Goal: Task Accomplishment & Management: Contribute content

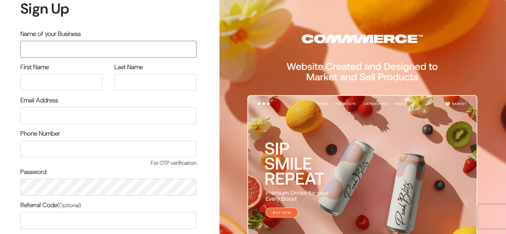
scroll to position [68, 0]
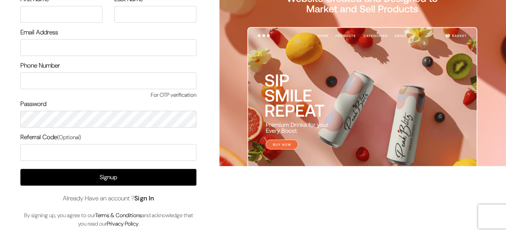
click at [151, 194] on link "Sign In" at bounding box center [144, 198] width 20 height 8
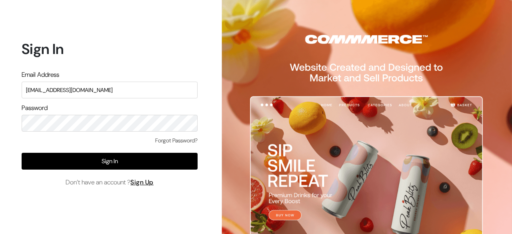
type input "[EMAIL_ADDRESS][DOMAIN_NAME]"
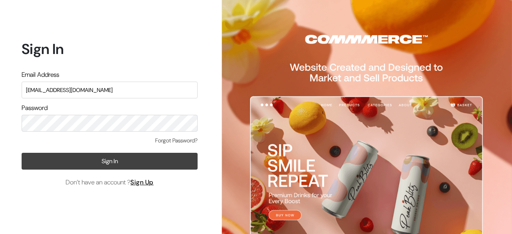
click at [118, 161] on button "Sign In" at bounding box center [110, 161] width 176 height 17
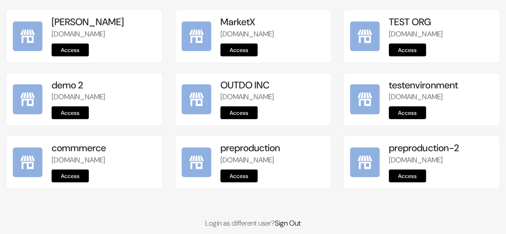
scroll to position [1079, 0]
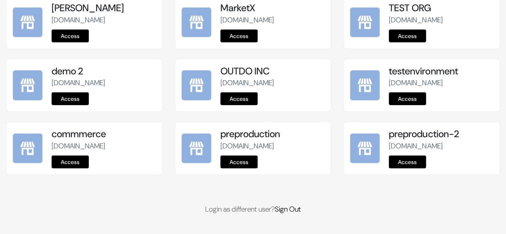
click at [238, 160] on link "Access" at bounding box center [238, 162] width 37 height 13
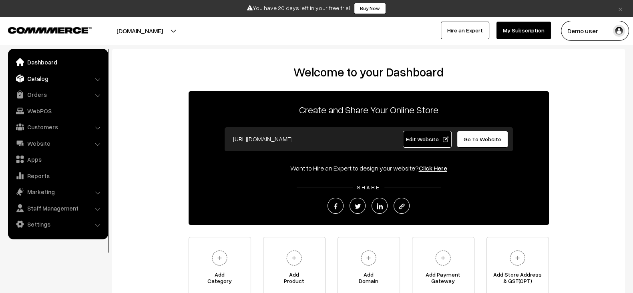
click at [54, 80] on link "Catalog" at bounding box center [57, 78] width 95 height 14
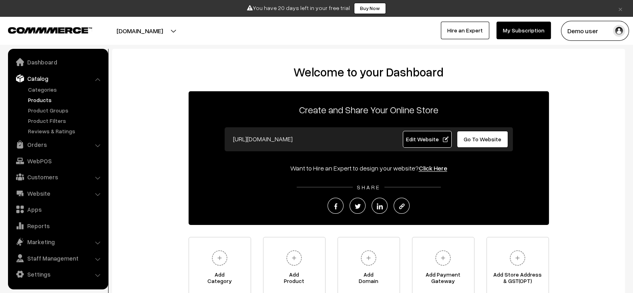
click at [38, 102] on link "Products" at bounding box center [65, 100] width 79 height 8
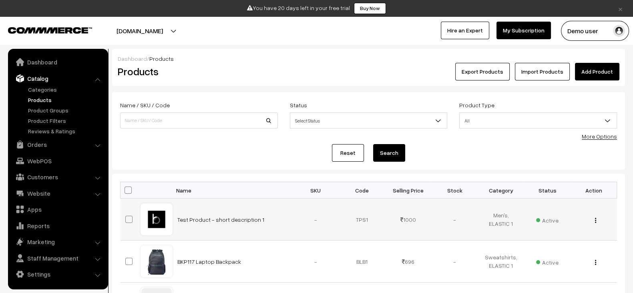
click at [282, 214] on td "Test Product - short description 1" at bounding box center [232, 219] width 120 height 42
copy tr "Test Product - short description 1"
click at [598, 72] on link "Add Product" at bounding box center [597, 72] width 44 height 18
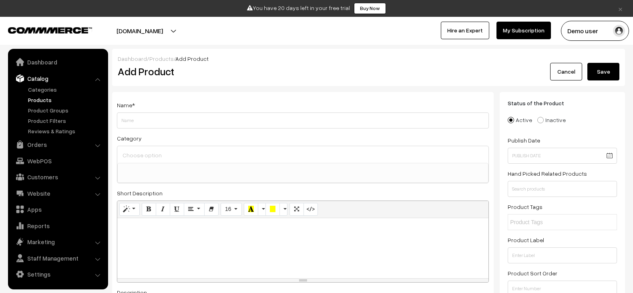
select select
type input "Test Product - short description 2"
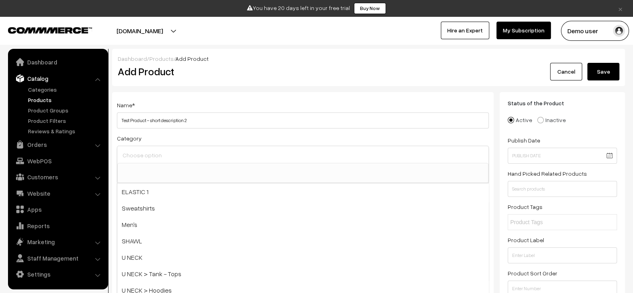
click at [221, 157] on input at bounding box center [302, 155] width 364 height 12
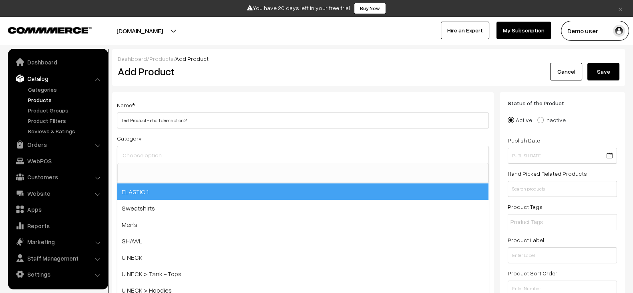
select select "38"
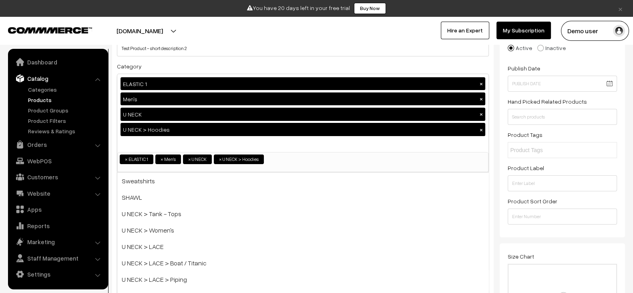
scroll to position [77, 0]
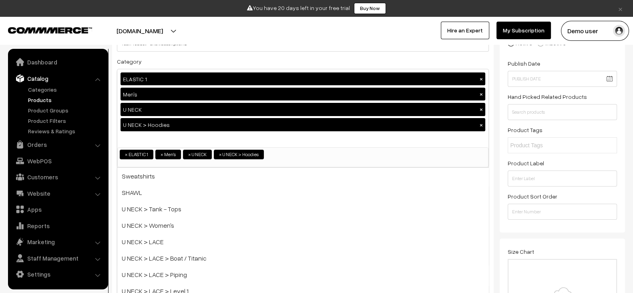
click at [107, 147] on ul "Dashboard Catalog" at bounding box center [58, 169] width 100 height 240
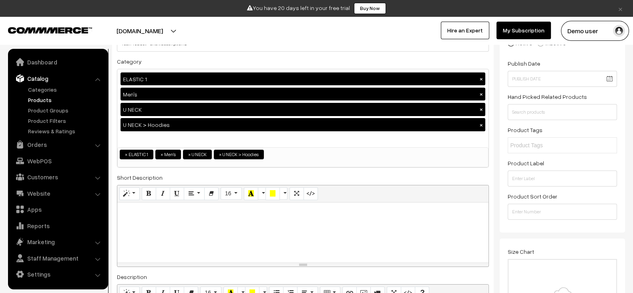
click at [151, 224] on div at bounding box center [302, 232] width 371 height 60
click at [308, 192] on icon "Code View" at bounding box center [311, 193] width 6 height 6
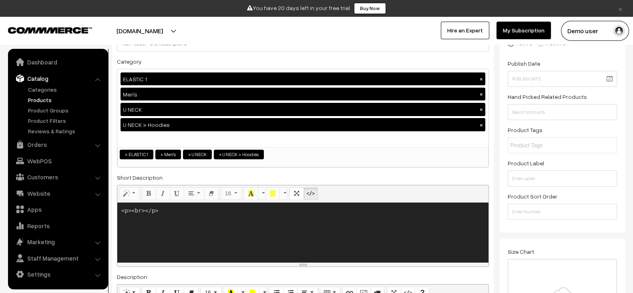
click at [260, 225] on textarea "<p><br></p>" at bounding box center [302, 232] width 371 height 60
paste textarea "style="color:#2c3e50;">Premium Leather Wallet</b></p> <p style="color:#7f8c8d;"…"
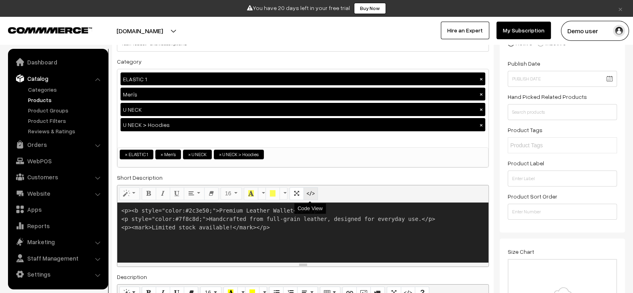
type textarea "<p><b style="color:#2c3e50;">Premium Leather Wallet</b></p> <p style="color:#7f…"
click at [316, 193] on button "Code View" at bounding box center [310, 193] width 14 height 13
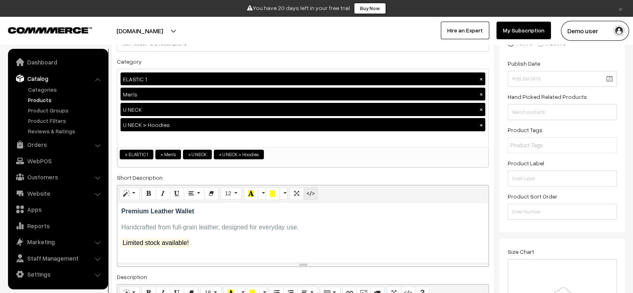
click at [316, 193] on button "Code View" at bounding box center [310, 193] width 14 height 13
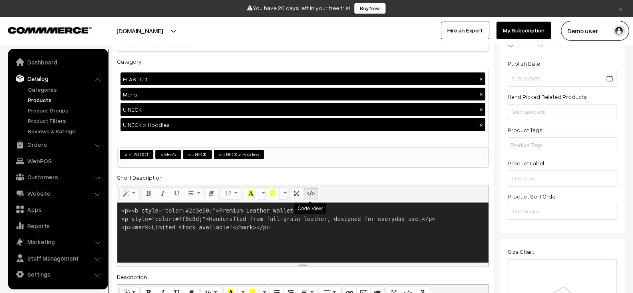
click at [316, 193] on button "Code View" at bounding box center [310, 193] width 14 height 13
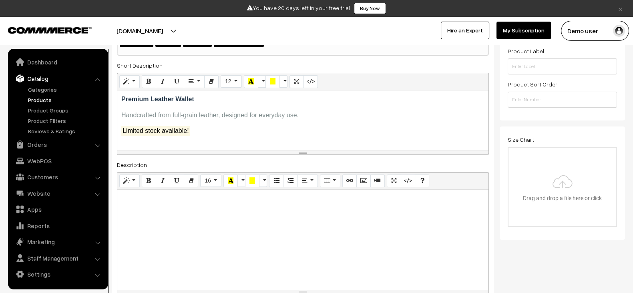
scroll to position [190, 0]
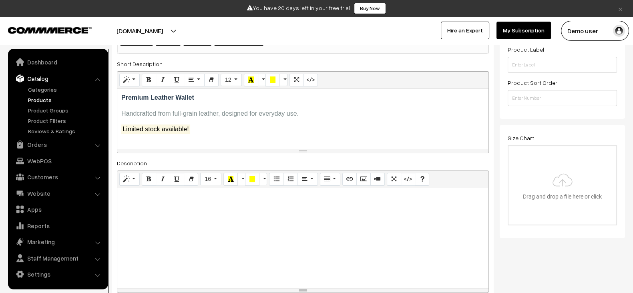
click at [248, 237] on div at bounding box center [302, 238] width 371 height 100
click at [405, 179] on icon "Code View" at bounding box center [408, 179] width 6 height 6
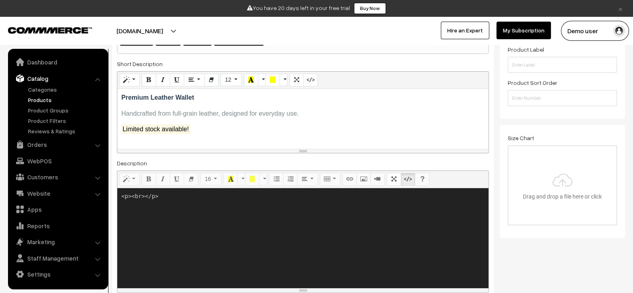
paste textarea "style="color:#2c3e50;">Premium Leather Wallet</b></p> <p style="color:#7f8c8d;"…"
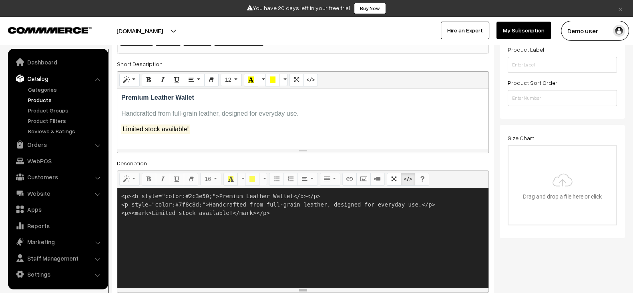
type textarea "<p><b style="color:#2c3e50;">Premium Leather Wallet</b></p> <p style="color:#7f…"
click at [405, 179] on icon "Code View" at bounding box center [408, 179] width 6 height 6
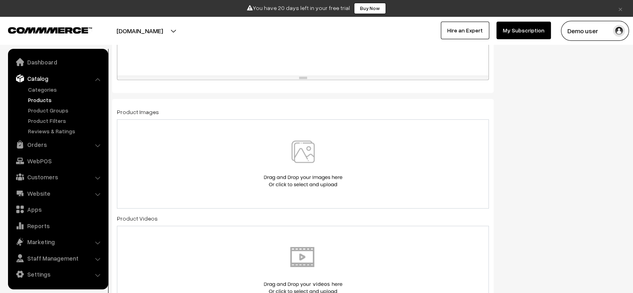
scroll to position [406, 0]
click at [297, 163] on img at bounding box center [303, 161] width 82 height 47
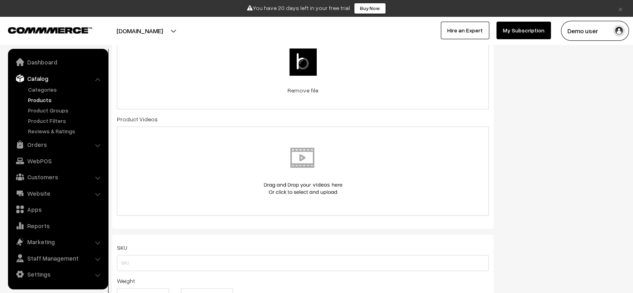
scroll to position [503, 0]
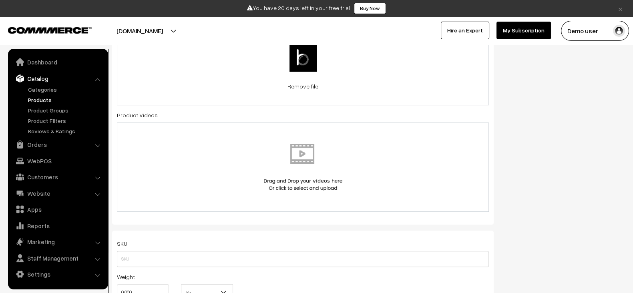
click at [299, 154] on img at bounding box center [303, 167] width 82 height 47
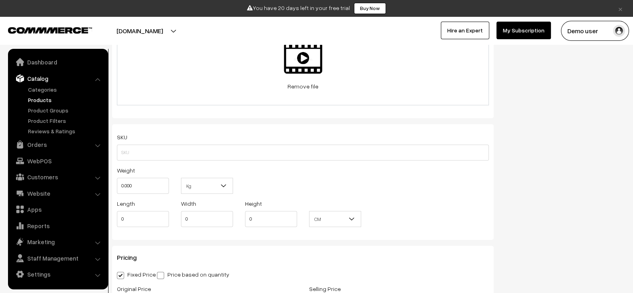
scroll to position [607, 0]
drag, startPoint x: 146, startPoint y: 187, endPoint x: 79, endPoint y: 188, distance: 66.8
click at [79, 188] on body "Thank you for showing interest. Our team will call you shortly. Close × You hav…" at bounding box center [316, 200] width 633 height 1615
type input "10"
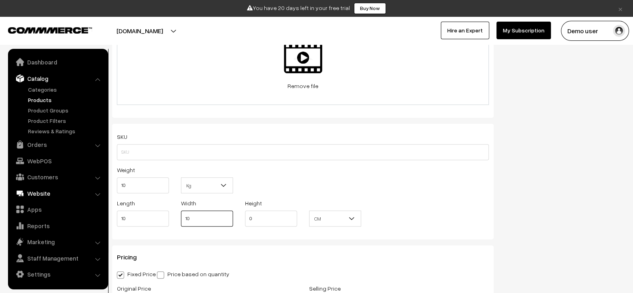
type input "10"
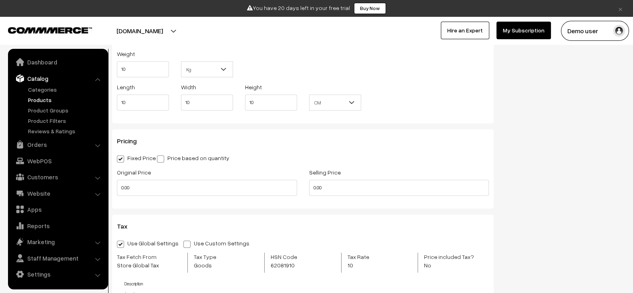
scroll to position [724, 0]
click at [188, 178] on input "0.00" at bounding box center [207, 186] width 180 height 16
type input "0"
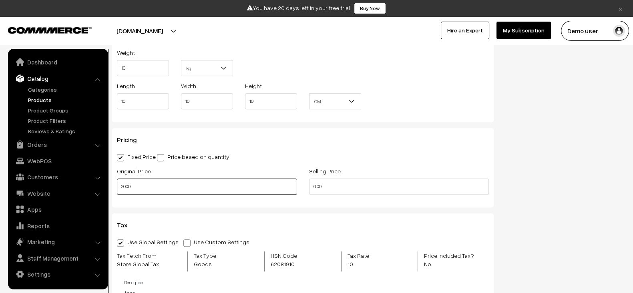
type input "2000"
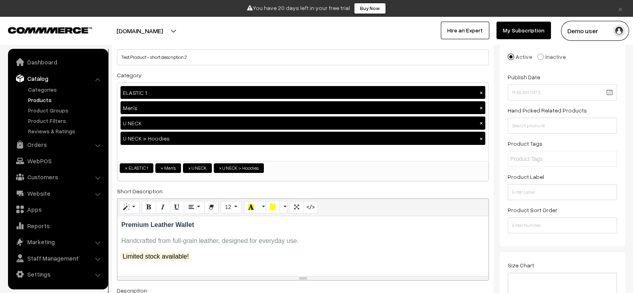
scroll to position [0, 0]
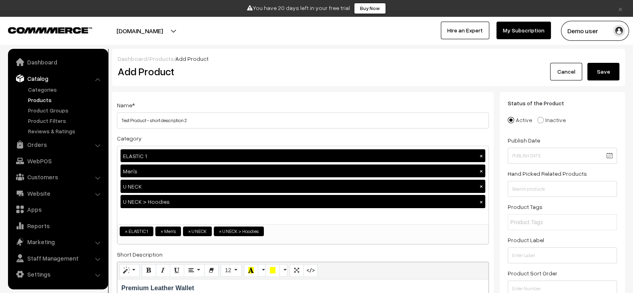
type input "1000"
click at [605, 74] on button "Save" at bounding box center [603, 72] width 32 height 18
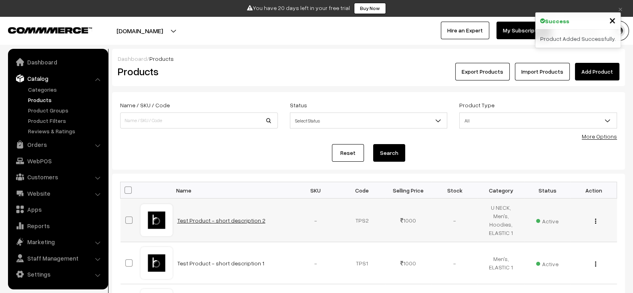
click at [249, 218] on link "Test Product - short description 2" at bounding box center [221, 220] width 88 height 7
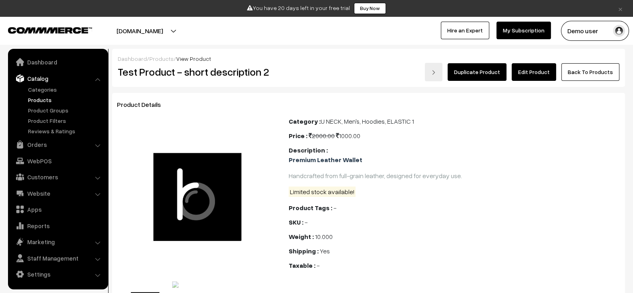
click at [537, 74] on link "Edit Product" at bounding box center [533, 72] width 44 height 18
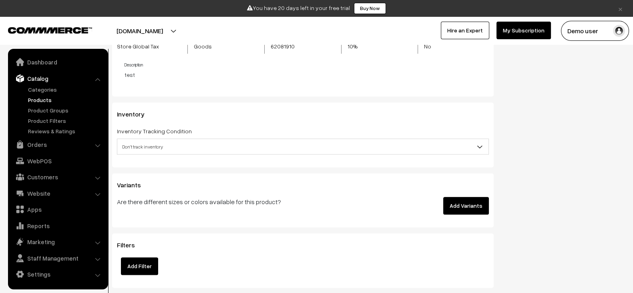
scroll to position [970, 0]
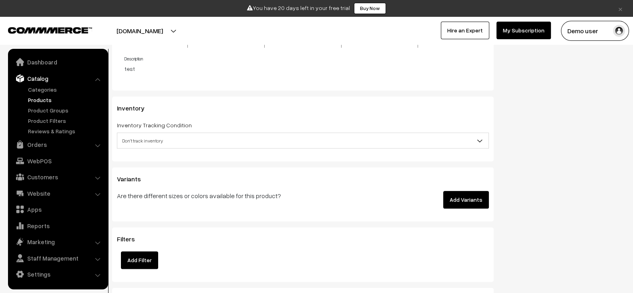
click at [466, 196] on button "Add Variants" at bounding box center [466, 200] width 46 height 18
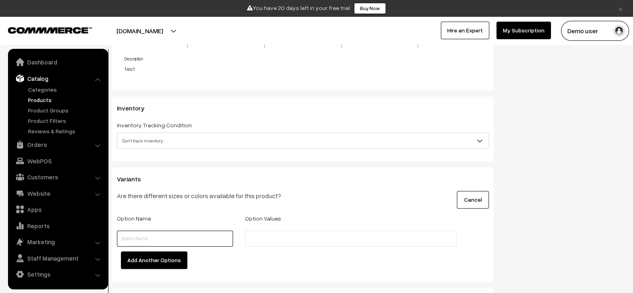
click at [179, 230] on input "text" at bounding box center [175, 238] width 116 height 16
type input "color"
type input "red"
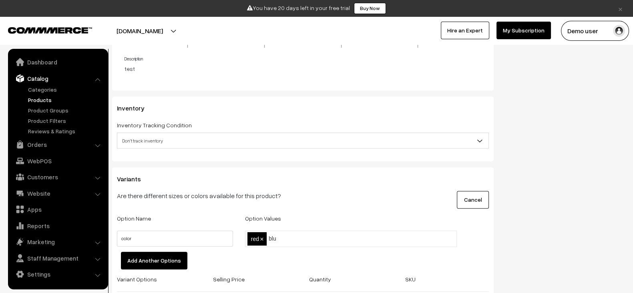
type input "blue"
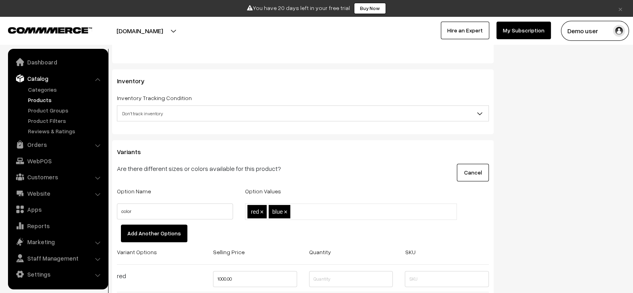
scroll to position [1001, 0]
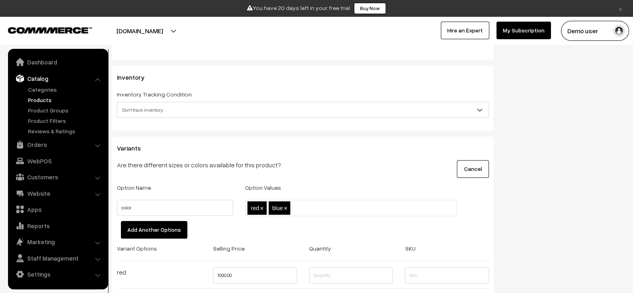
click at [152, 221] on button "Add Another Options" at bounding box center [154, 230] width 66 height 18
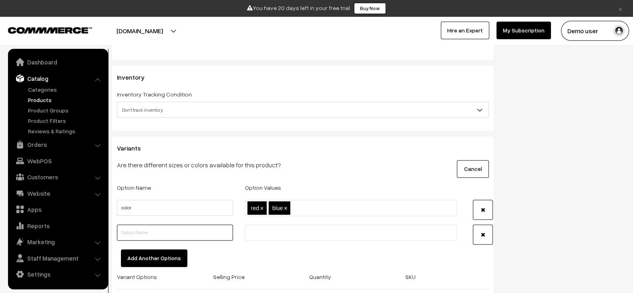
click at [166, 227] on input "text" at bounding box center [175, 232] width 116 height 16
type input "size"
type input "s"
type input "m"
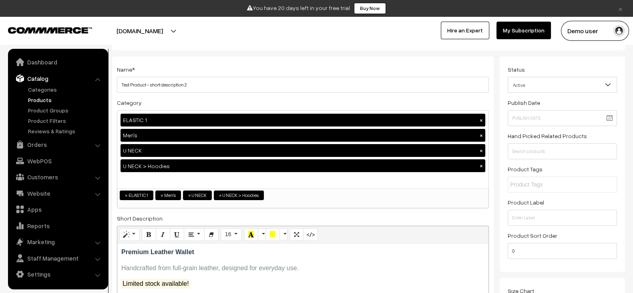
scroll to position [0, 0]
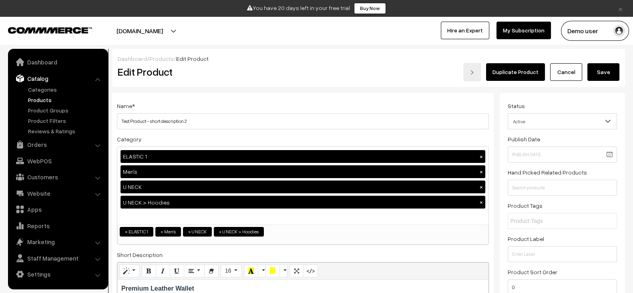
click at [609, 80] on button "Save" at bounding box center [603, 72] width 32 height 18
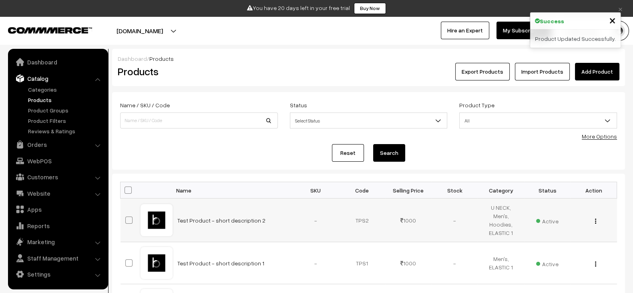
click at [218, 225] on td "Test Product - short description 2" at bounding box center [232, 220] width 120 height 44
click at [208, 217] on link "Test Product - short description 2" at bounding box center [221, 220] width 88 height 7
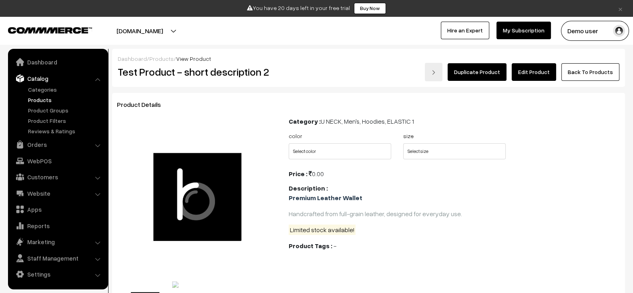
click at [534, 82] on div "Dashboard / Products / View Product Test Product - short description 2 Duplicat…" at bounding box center [368, 68] width 513 height 38
click at [542, 76] on link "Edit Product" at bounding box center [533, 72] width 44 height 18
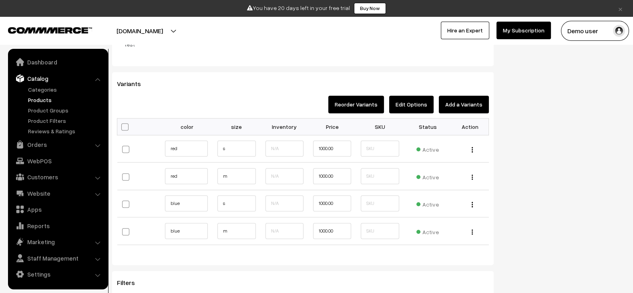
scroll to position [818, 0]
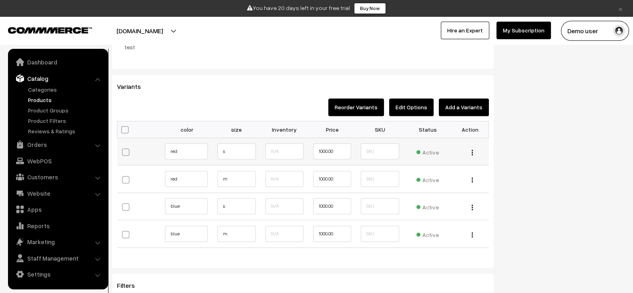
click at [471, 150] on img "button" at bounding box center [471, 152] width 1 height 5
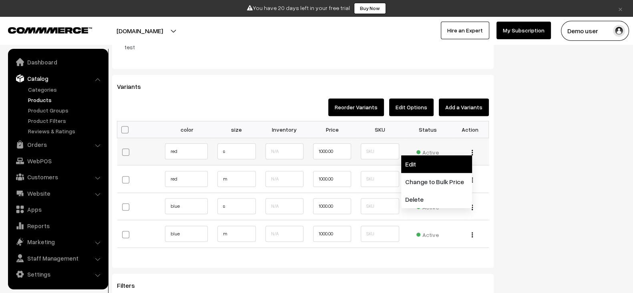
click at [435, 164] on link "Edit" at bounding box center [436, 164] width 71 height 18
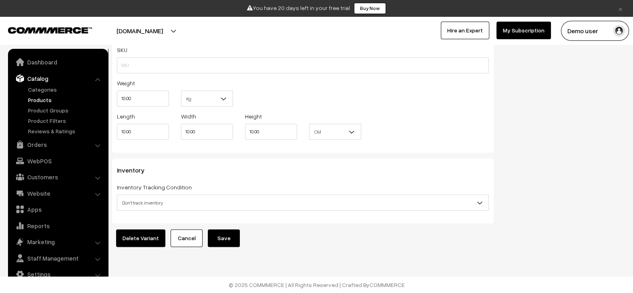
scroll to position [776, 0]
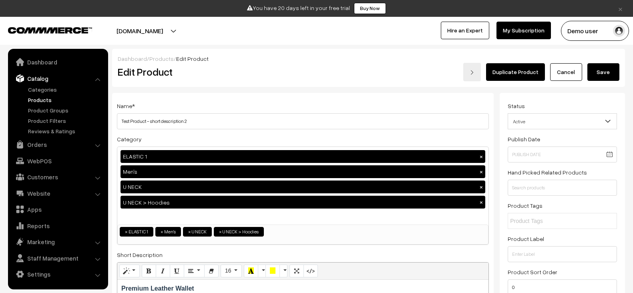
scroll to position [818, 0]
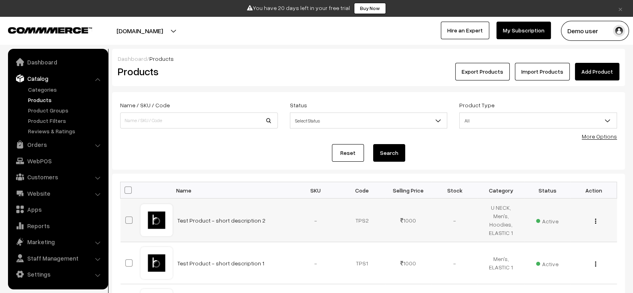
click at [270, 216] on td "Test Product - short description 2" at bounding box center [232, 220] width 120 height 44
copy tr "Test Product - short description 2"
click at [593, 66] on link "Add Product" at bounding box center [597, 72] width 44 height 18
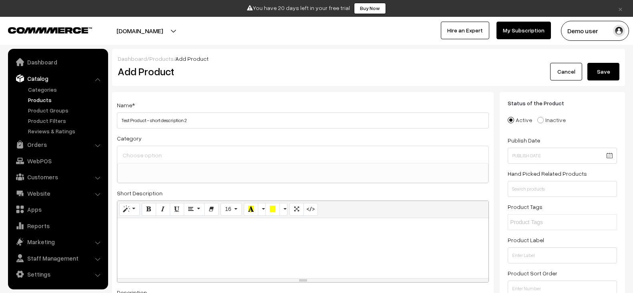
select select
type input "Test Product - short description 3"
click at [255, 157] on input at bounding box center [302, 155] width 364 height 12
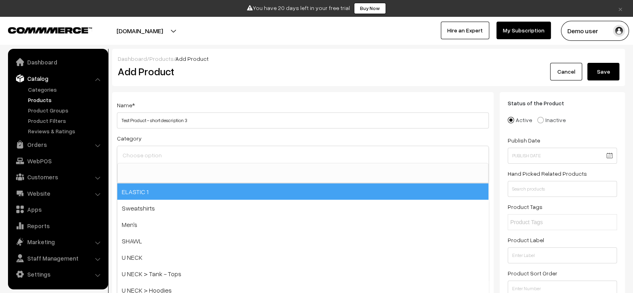
select select "38"
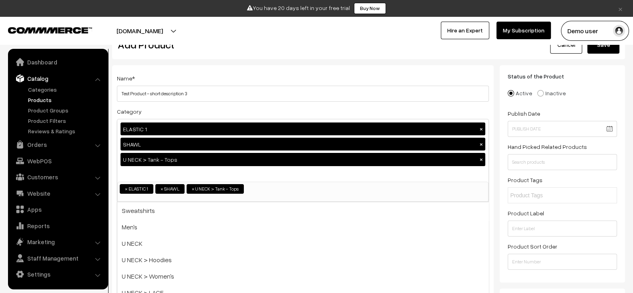
scroll to position [30, 0]
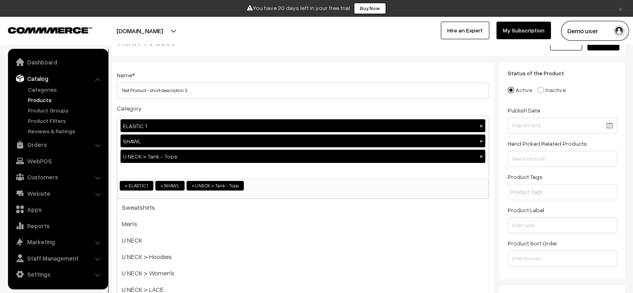
click at [276, 100] on div "Name * Test Product - short description 3 Category ELASTIC 1 × SHAWL × U NECK >…" at bounding box center [302, 256] width 381 height 388
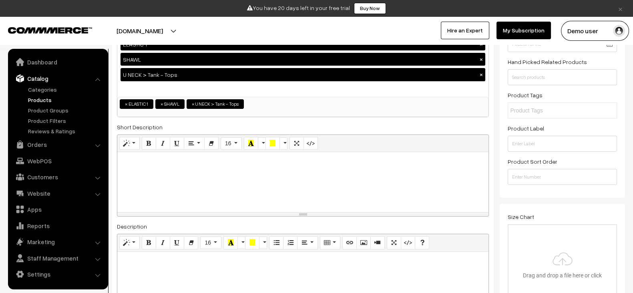
scroll to position [116, 0]
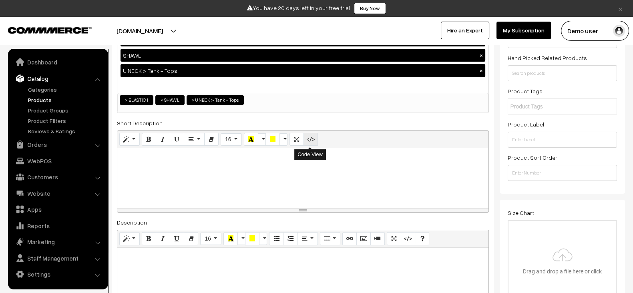
click at [308, 139] on icon "Code View" at bounding box center [311, 139] width 6 height 6
type textarea "<p><br></p>"
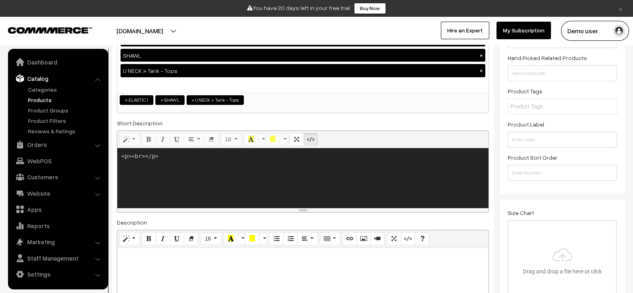
click at [272, 189] on textarea "<p><br></p>" at bounding box center [302, 178] width 371 height 60
paste textarea "<p><b>Wireless Bluetooth Headphones</b></p> <ul> <li>High-fidelity sound</li> <…"
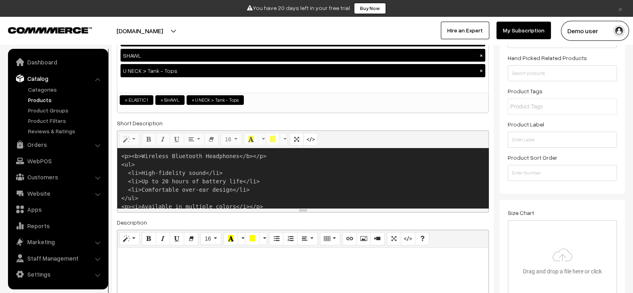
scroll to position [2, 0]
type textarea "<p><b>Wireless Bluetooth Headphones</b></p> <ul> <li>High-fidelity sound</li> <…"
click at [308, 138] on icon "Code View" at bounding box center [311, 139] width 6 height 6
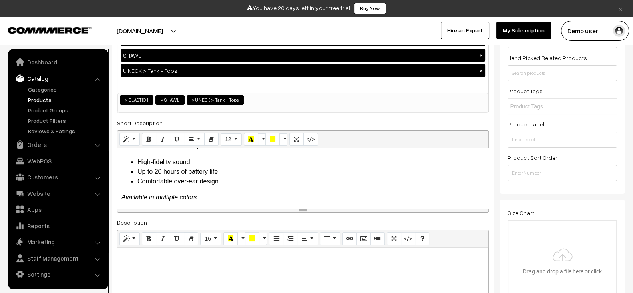
scroll to position [0, 0]
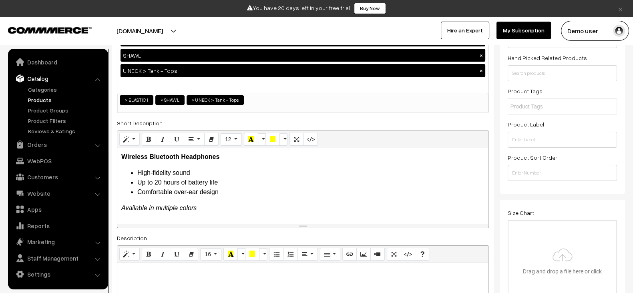
drag, startPoint x: 303, startPoint y: 209, endPoint x: 302, endPoint y: 223, distance: 14.1
click at [302, 224] on div "resize" at bounding box center [302, 226] width 371 height 4
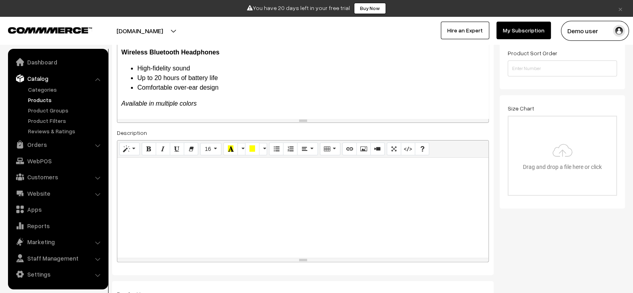
scroll to position [223, 0]
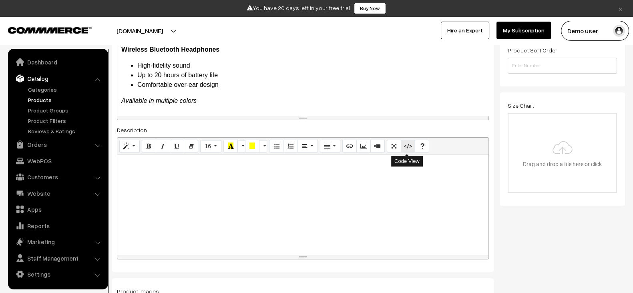
click at [407, 146] on icon "Code View" at bounding box center [408, 145] width 6 height 6
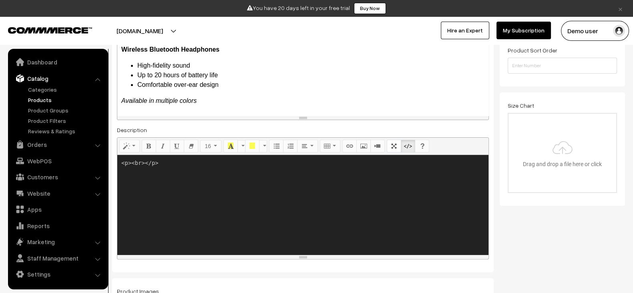
click at [289, 210] on textarea "<p><br></p>" at bounding box center [302, 205] width 371 height 100
paste textarea ">Wireless Bluetooth Headphones</b></p> <ul> <li>High-fidelity sound</li> <li>Up…"
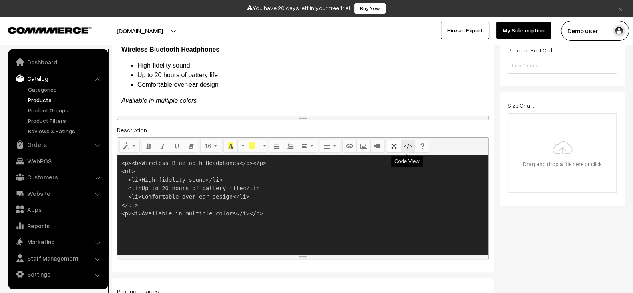
type textarea "<p><b>Wireless Bluetooth Headphones</b></p> <ul> <li>High-fidelity sound</li> <…"
click at [406, 143] on icon "Code View" at bounding box center [408, 145] width 6 height 6
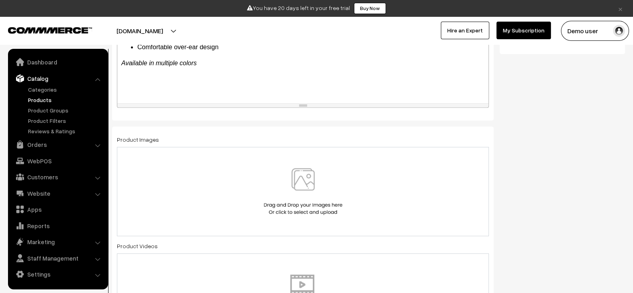
scroll to position [376, 0]
click at [372, 208] on div at bounding box center [302, 189] width 355 height 47
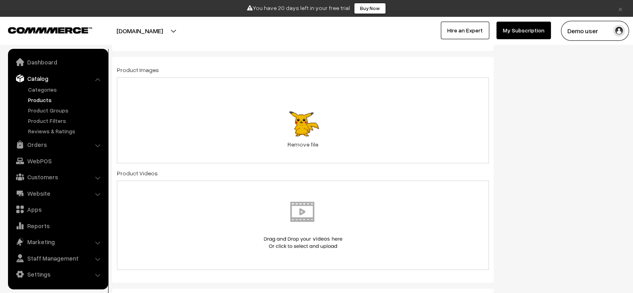
scroll to position [447, 0]
click at [306, 209] on img at bounding box center [303, 222] width 82 height 47
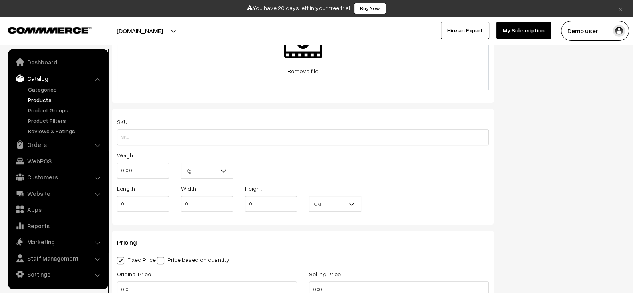
scroll to position [632, 0]
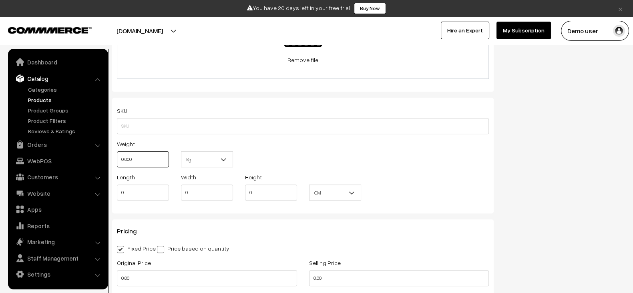
click at [140, 157] on input "0.000" at bounding box center [143, 159] width 52 height 16
type input "10"
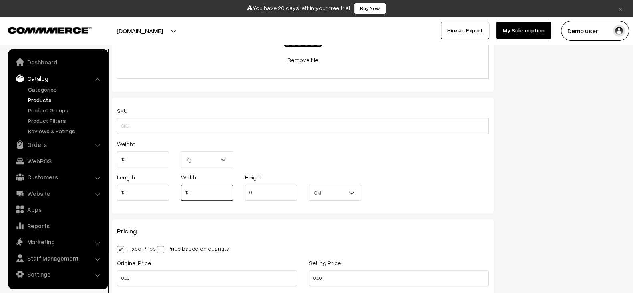
type input "10"
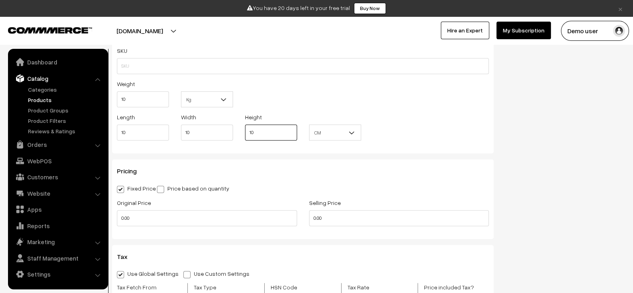
scroll to position [695, 0]
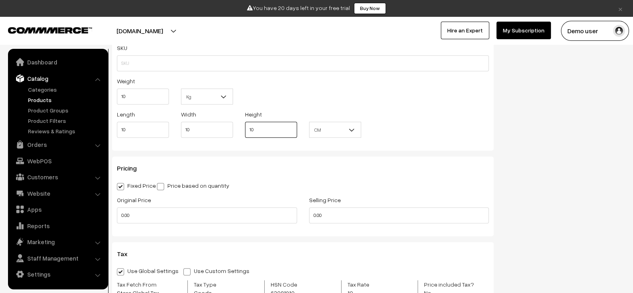
type input "10"
click at [185, 213] on input "0.00" at bounding box center [207, 215] width 180 height 16
click at [185, 213] on input "2" at bounding box center [207, 215] width 180 height 16
type input "2000"
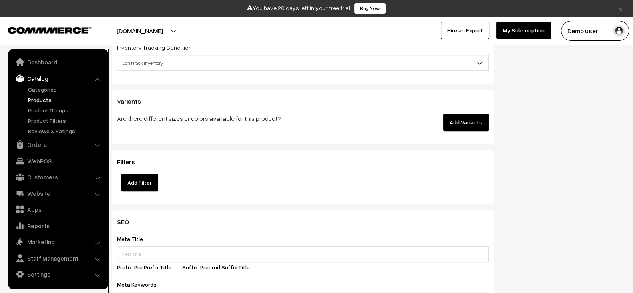
scroll to position [1021, 0]
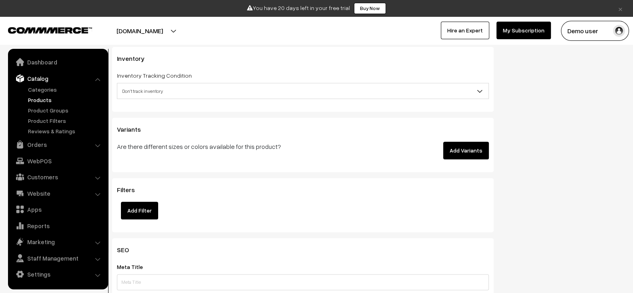
type input "1000"
click at [474, 150] on button "Add Variants" at bounding box center [466, 151] width 46 height 18
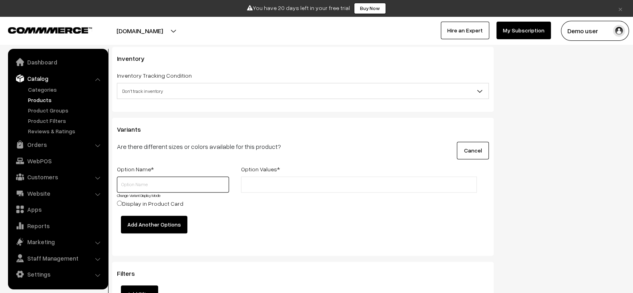
click at [195, 180] on input "text" at bounding box center [173, 184] width 112 height 16
type input "color"
click at [294, 184] on input "r" at bounding box center [278, 184] width 70 height 8
type input "red"
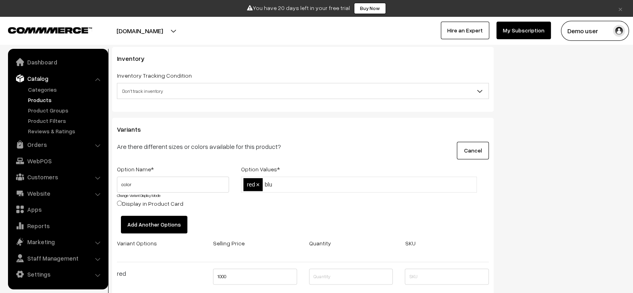
type input "blue"
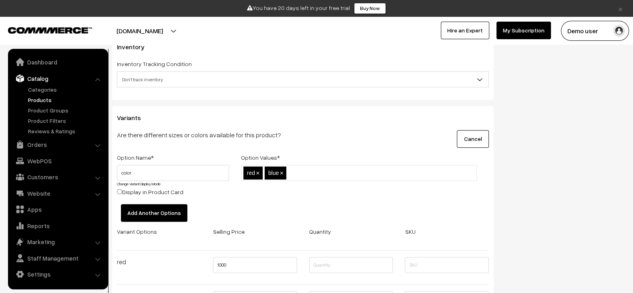
click at [169, 204] on button "Add Another Options" at bounding box center [154, 213] width 66 height 18
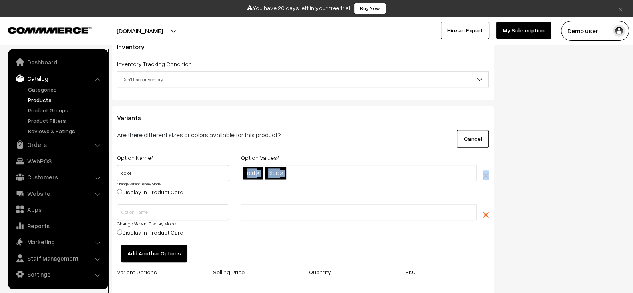
drag, startPoint x: 178, startPoint y: 197, endPoint x: 171, endPoint y: 207, distance: 12.1
click at [171, 207] on div "Option Name * Option Values * color Change Variant Display Mode Display in Prod…" at bounding box center [303, 198] width 384 height 92
click at [171, 207] on input "text" at bounding box center [173, 212] width 112 height 16
type input "size"
click at [252, 210] on input "text" at bounding box center [278, 212] width 70 height 8
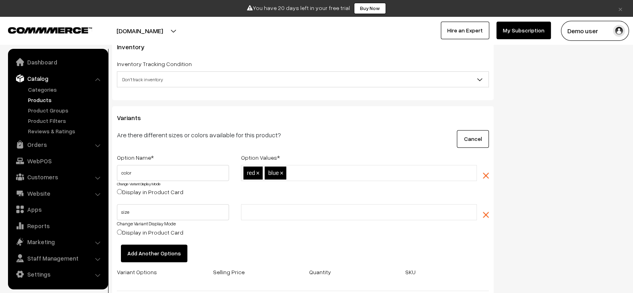
type input "s"
type input "m"
click at [371, 242] on div "Option Name * Option Values * color Change Variant Display Mode Display in Prod…" at bounding box center [303, 295] width 384 height 286
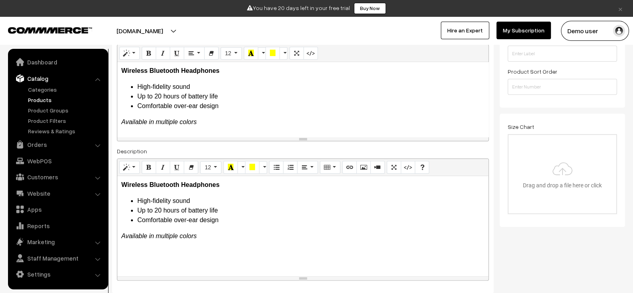
scroll to position [204, 0]
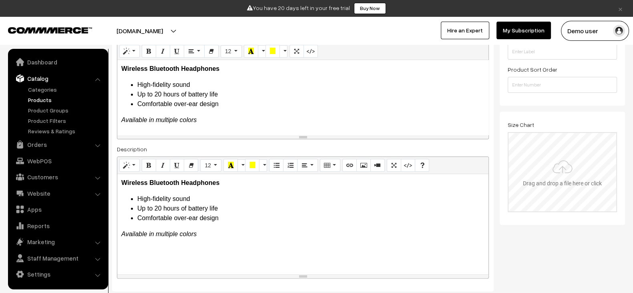
click at [547, 167] on input "file" at bounding box center [562, 172] width 108 height 78
type input "C:\fakepath\webp only image.webp"
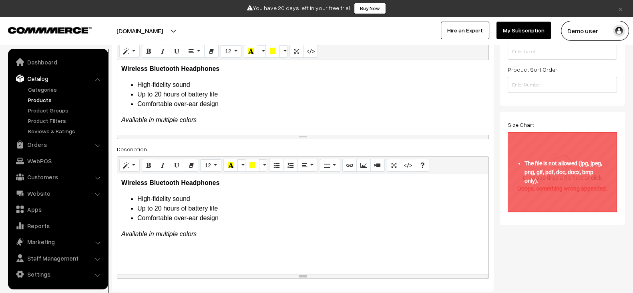
click at [548, 160] on input "file" at bounding box center [562, 172] width 108 height 78
type input "C:\fakepath\1755869404-1ed13ef2fb97a5aee325cf71b9c10e8b-c31f883079e7714ffcc13f5…"
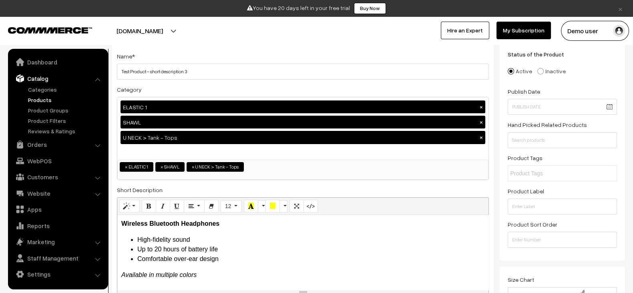
scroll to position [0, 0]
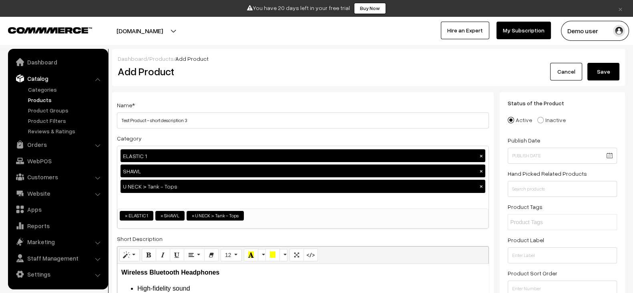
click at [601, 70] on button "Save" at bounding box center [603, 72] width 32 height 18
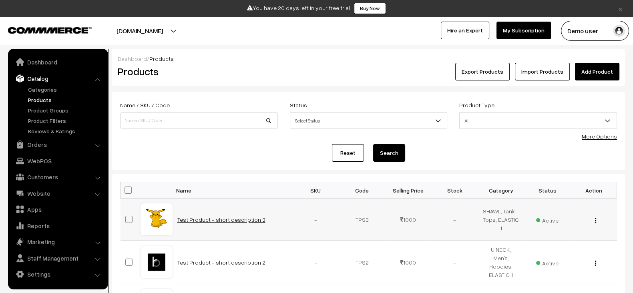
click at [235, 217] on link "Test Product - short description 3" at bounding box center [221, 219] width 88 height 7
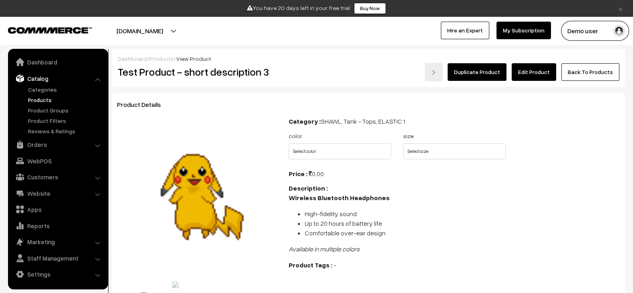
click at [31, 99] on link "Products" at bounding box center [65, 100] width 79 height 8
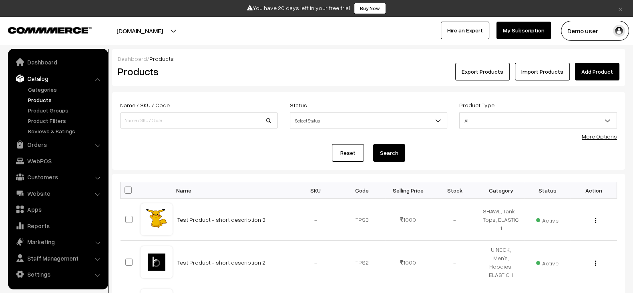
click at [587, 71] on link "Add Product" at bounding box center [597, 72] width 44 height 18
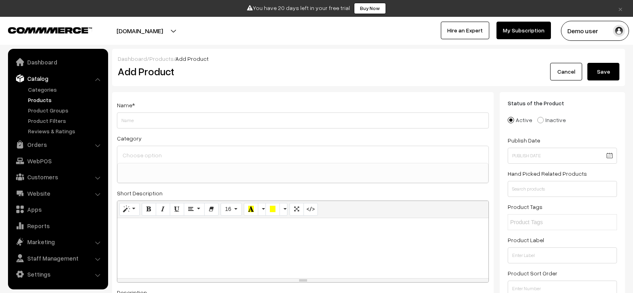
select select
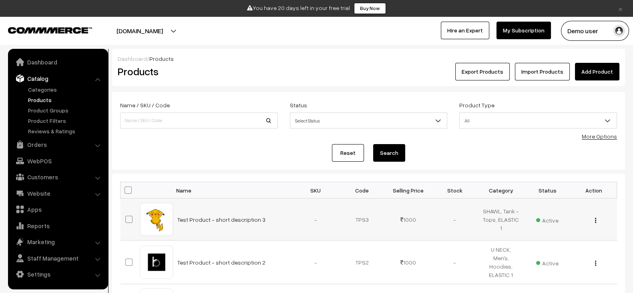
click at [272, 219] on td "Test Product - short description 3" at bounding box center [232, 219] width 120 height 42
copy tr "Test Product - short description 3"
click at [609, 67] on link "Add Product" at bounding box center [597, 72] width 44 height 18
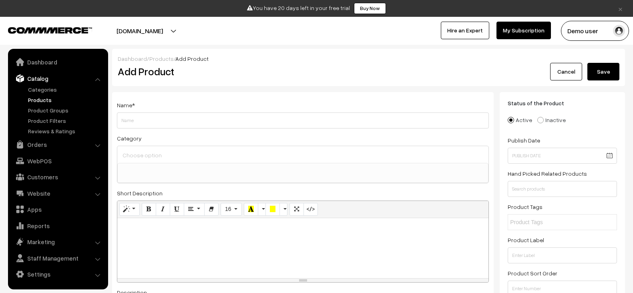
select select
type input "Test Product - short description 4"
click at [259, 160] on div at bounding box center [302, 154] width 371 height 17
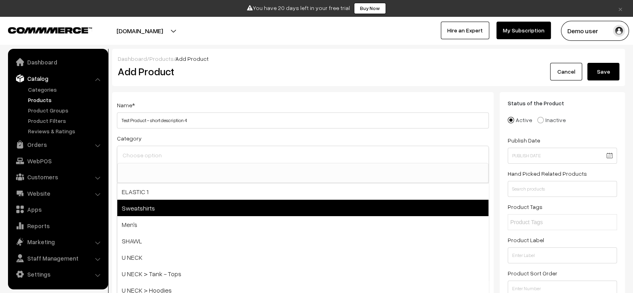
click at [217, 200] on span "Sweatshirts" at bounding box center [302, 208] width 371 height 16
select select "12"
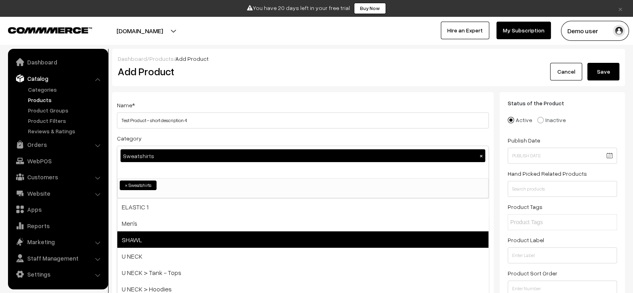
click at [192, 246] on span "SHAWL" at bounding box center [302, 239] width 371 height 16
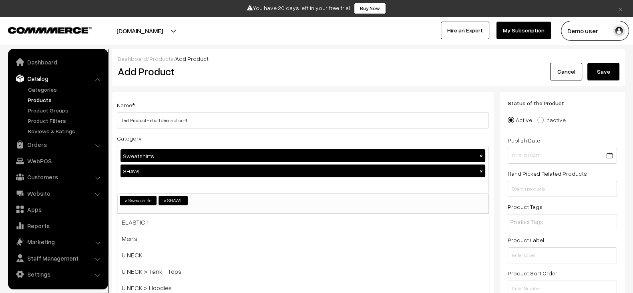
click at [113, 231] on div "Name * Test Product - short description 4 Category Sweatshirts × SHAWL × ELASTI…" at bounding box center [302, 278] width 381 height 373
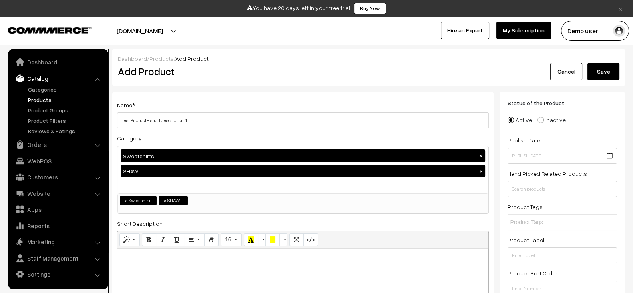
click at [204, 263] on div at bounding box center [302, 278] width 371 height 60
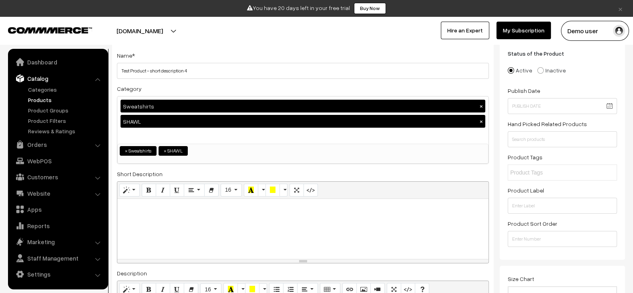
scroll to position [50, 0]
click at [310, 191] on icon "Code View" at bounding box center [311, 189] width 6 height 6
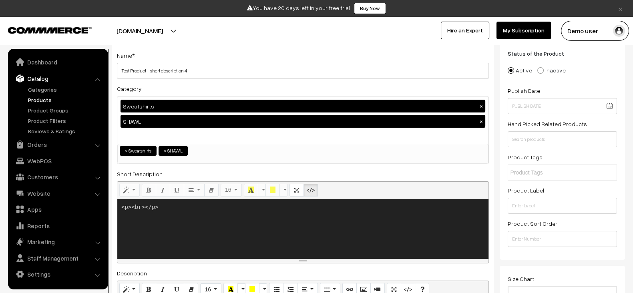
paste textarea "Test Product - short description 4"
type textarea "<p><br></p>"
paste textarea "<p><b style="font-size: 18px;">Sleek Stainless Steel Water Bottle</b></p> <p st…"
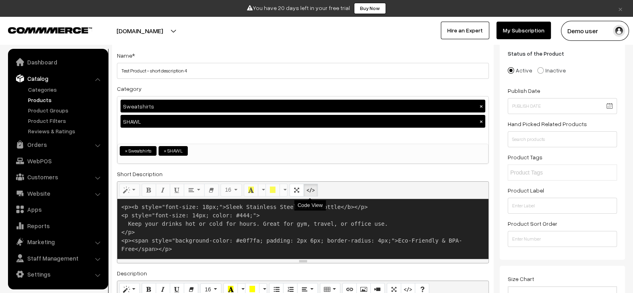
click at [315, 188] on button "Code View" at bounding box center [310, 190] width 14 height 13
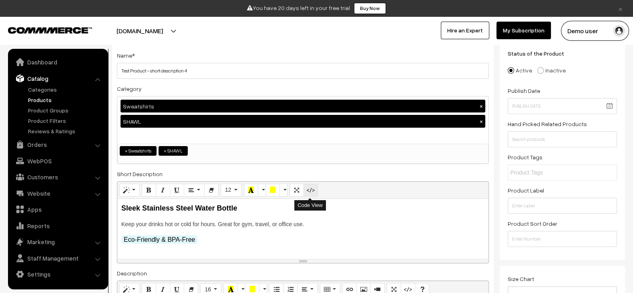
click at [310, 188] on icon "Code View" at bounding box center [311, 189] width 6 height 6
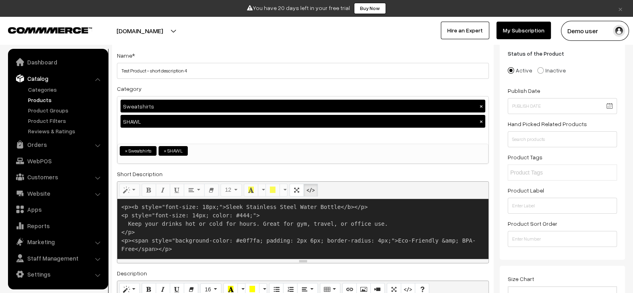
click at [304, 260] on div "resize" at bounding box center [302, 261] width 371 height 4
click at [302, 257] on div "Normal Quote Code Header 1 Header 2 Header 3 Header 4 Header 5 Header 6 12 8 9 …" at bounding box center [303, 222] width 372 height 82
click at [300, 260] on div "resize" at bounding box center [302, 261] width 371 height 4
click at [302, 259] on div "resize" at bounding box center [302, 261] width 371 height 4
drag, startPoint x: 302, startPoint y: 258, endPoint x: 302, endPoint y: 269, distance: 10.4
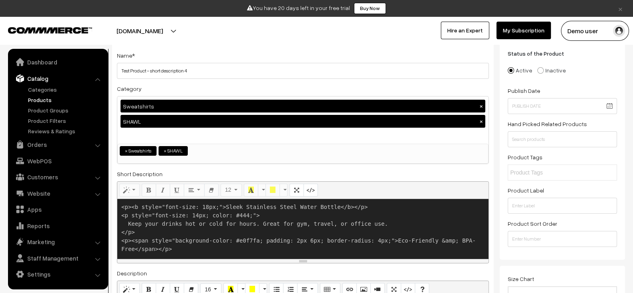
click at [302, 269] on div "Name * Test Product - short description 4 Category Sweatshirts × SHAWL × ELASTI…" at bounding box center [302, 228] width 381 height 373
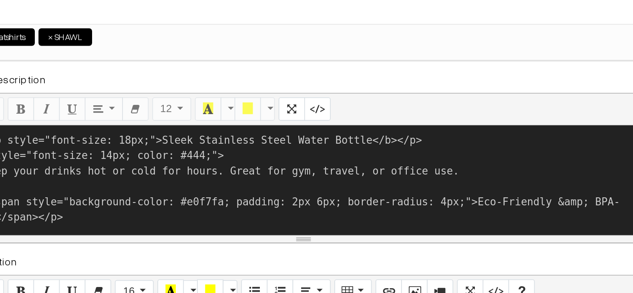
scroll to position [47, 0]
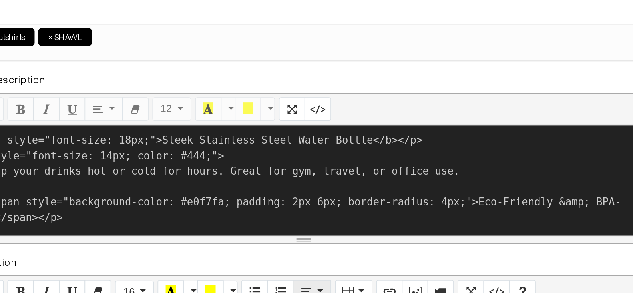
drag, startPoint x: 302, startPoint y: 262, endPoint x: 301, endPoint y: 289, distance: 26.9
click at [301, 289] on div "Name * Test Product - short description 4 Category Sweatshirts × SHAWL × ELASTI…" at bounding box center [302, 231] width 381 height 373
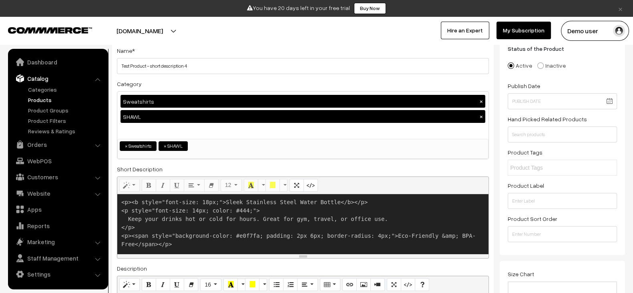
scroll to position [10, 0]
paste textarea "<p><b style="font-size: 18px;">Sleek Stainless Steel Water Bottle</b></p> <p st…"
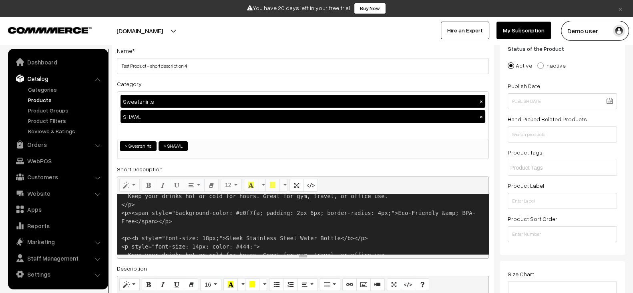
scroll to position [0, 0]
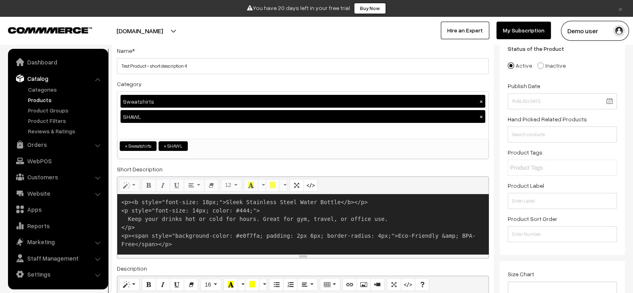
drag, startPoint x: 300, startPoint y: 255, endPoint x: 301, endPoint y: 304, distance: 48.8
click at [301, 238] on html "Thank you for showing interest. Our team will call you shortly. Close × You hav…" at bounding box center [316, 92] width 633 height 293
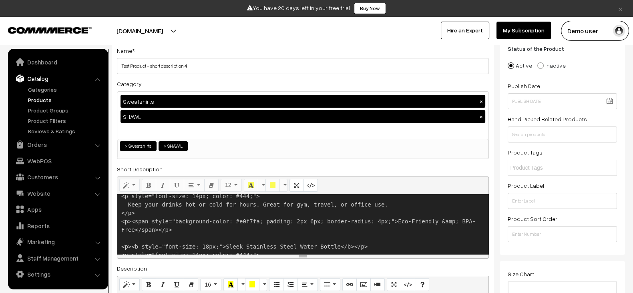
scroll to position [18, 0]
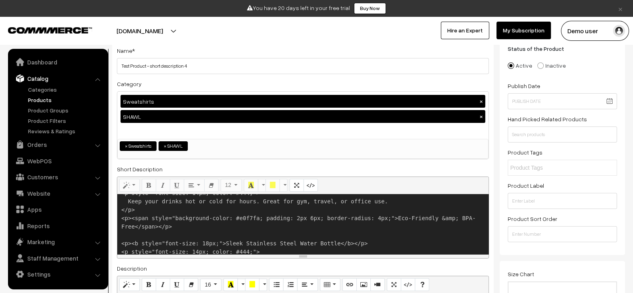
click at [414, 210] on textarea "<p><b style="font-size: 18px;">Sleek Stainless Steel Water Bottle</b></p> <p st…" at bounding box center [302, 224] width 371 height 60
click at [309, 184] on icon "Code View" at bounding box center [311, 185] width 6 height 6
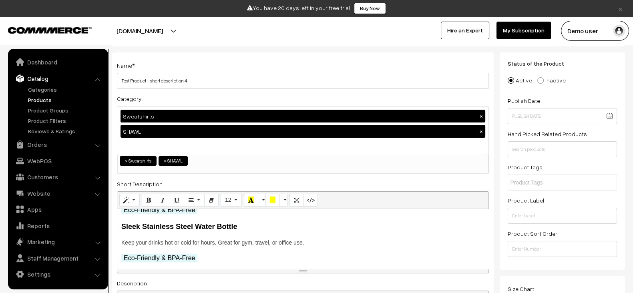
scroll to position [44, 0]
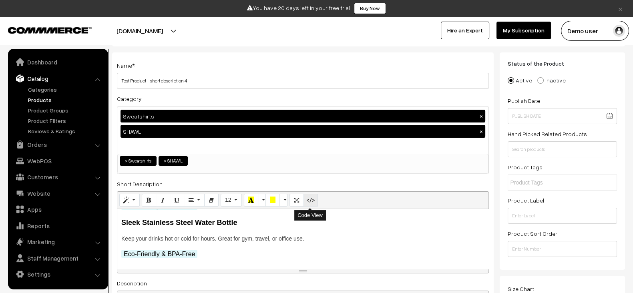
click at [308, 199] on icon "Code View" at bounding box center [311, 199] width 6 height 6
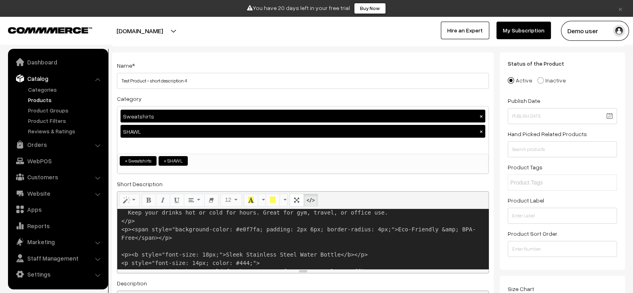
scroll to position [22, 0]
click at [248, 237] on textarea "<p><b style="font-size: 18px;">Sleek Stainless Steel Water Bottle</b></p> <p st…" at bounding box center [302, 239] width 371 height 60
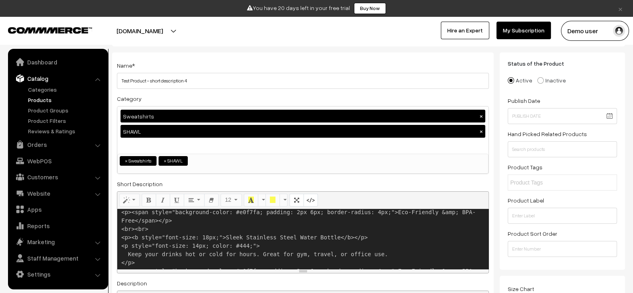
scroll to position [39, 0]
type textarea "<p><b style="font-size: 18px;">Sleek Stainless Steel Water Bottle</b></p> <p st…"
click at [313, 198] on button "Code View" at bounding box center [310, 200] width 14 height 13
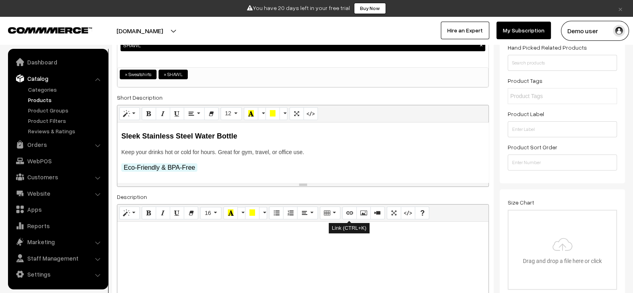
scroll to position [164, 0]
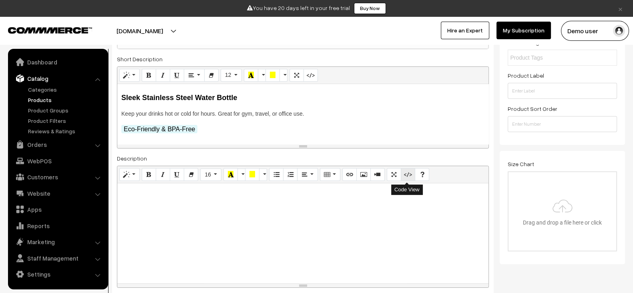
click at [408, 171] on icon "Code View" at bounding box center [408, 174] width 6 height 6
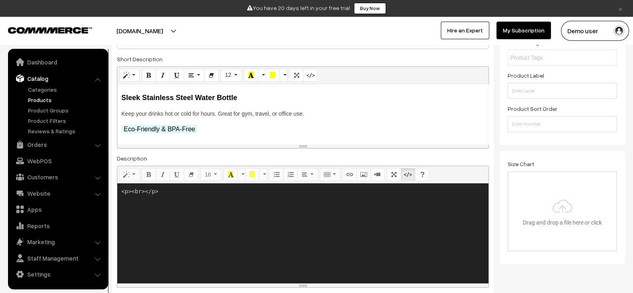
paste textarea "style="font-size: 18px;">Sleek Stainless Steel Water Bottle</b></p> <p style="f…"
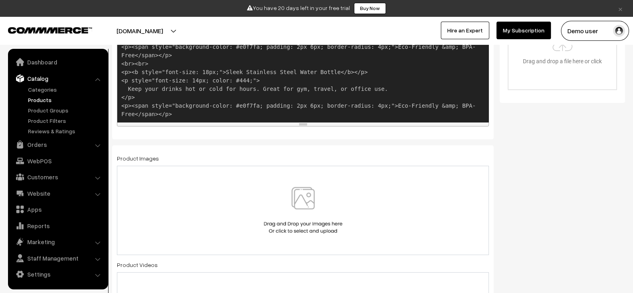
scroll to position [334, 0]
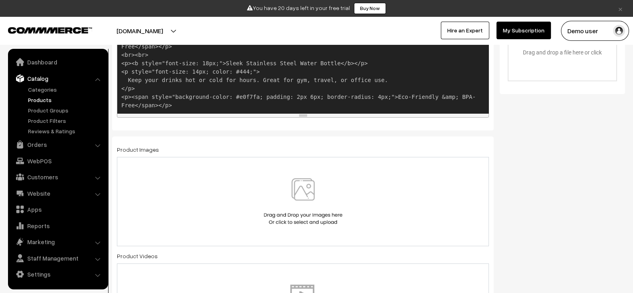
type textarea "<p><b style="font-size: 18px;">Sleek Stainless Steel Water Bottle</b></p> <p st…"
click at [300, 201] on img at bounding box center [303, 201] width 82 height 47
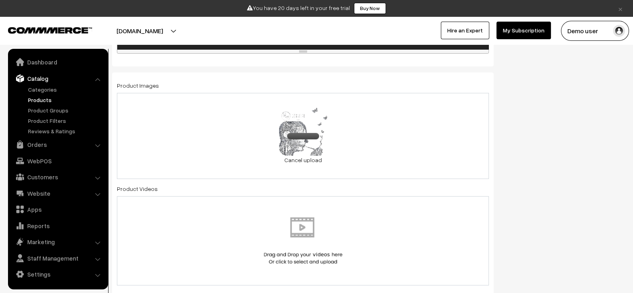
scroll to position [424, 0]
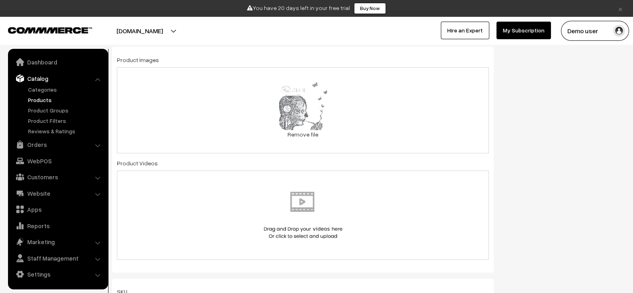
click at [285, 185] on div at bounding box center [303, 214] width 372 height 89
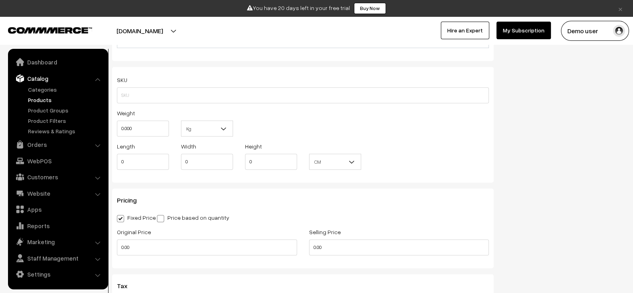
scroll to position [635, 0]
click at [149, 128] on input "0.000" at bounding box center [143, 126] width 52 height 16
type input "10"
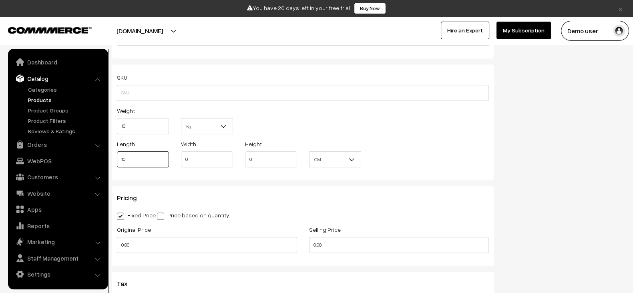
type input "10"
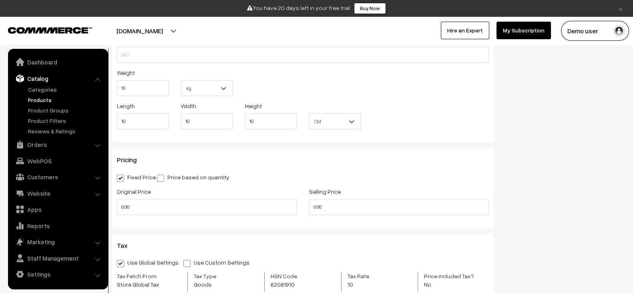
scroll to position [674, 0]
click at [150, 206] on input "0.00" at bounding box center [207, 206] width 180 height 16
click at [150, 206] on input "2" at bounding box center [207, 206] width 180 height 16
type input "2000"
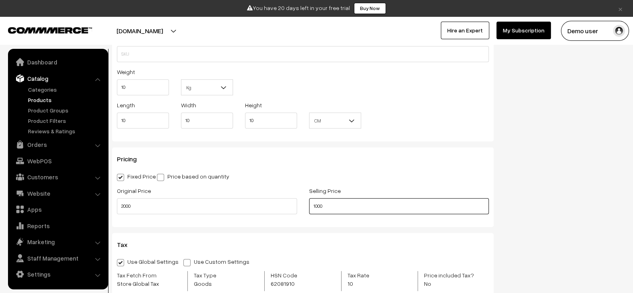
type input "1000"
click at [258, 219] on div "Pricing Fixed Price Price based on quantity Original Price 2000 Selling Price 1…" at bounding box center [302, 186] width 381 height 79
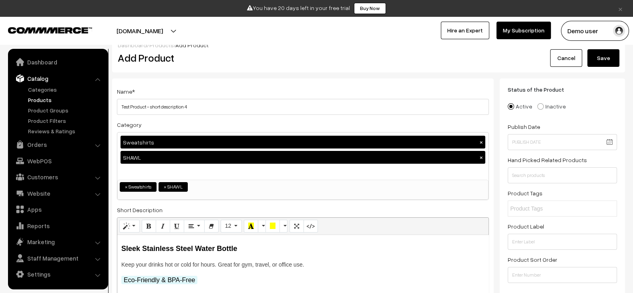
scroll to position [0, 0]
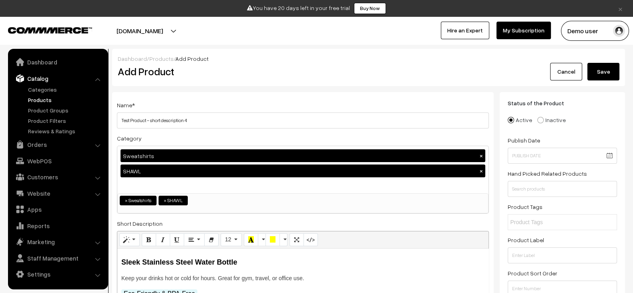
click at [603, 71] on button "Save" at bounding box center [603, 72] width 32 height 18
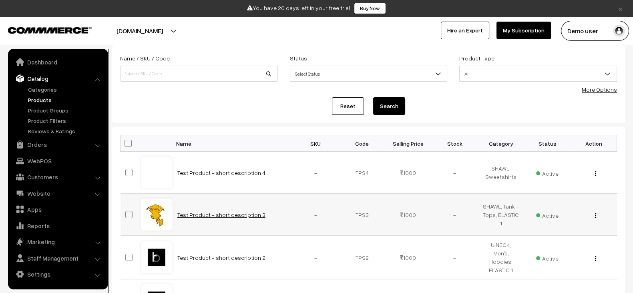
scroll to position [48, 0]
click at [241, 211] on link "Test Product - short description 3" at bounding box center [221, 213] width 88 height 7
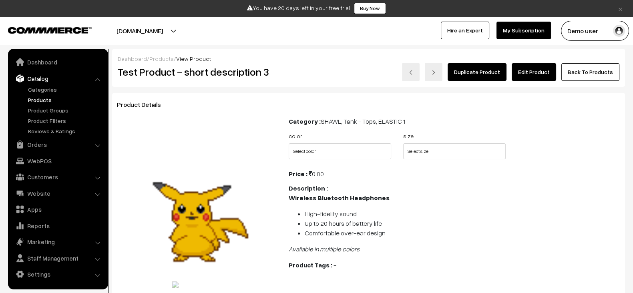
click at [534, 71] on link "Edit Product" at bounding box center [533, 72] width 44 height 18
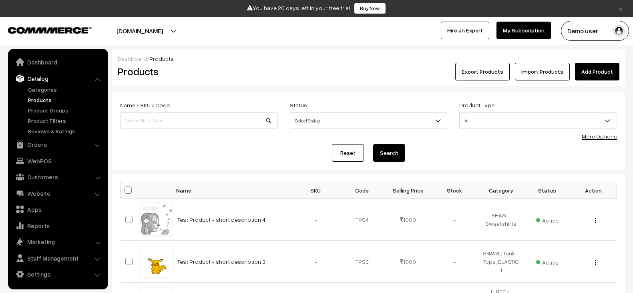
scroll to position [48, 0]
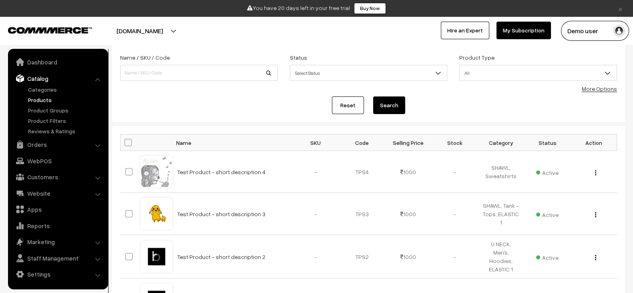
click at [230, 168] on link "Test Product - short description 4" at bounding box center [221, 171] width 88 height 7
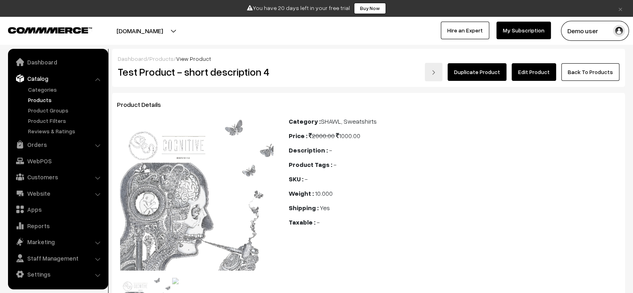
click at [542, 61] on div "Dashboard / Products / View Product" at bounding box center [368, 58] width 501 height 8
click at [540, 70] on link "Edit Product" at bounding box center [533, 72] width 44 height 18
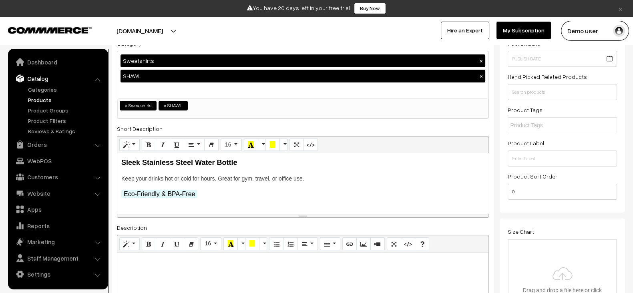
scroll to position [96, 0]
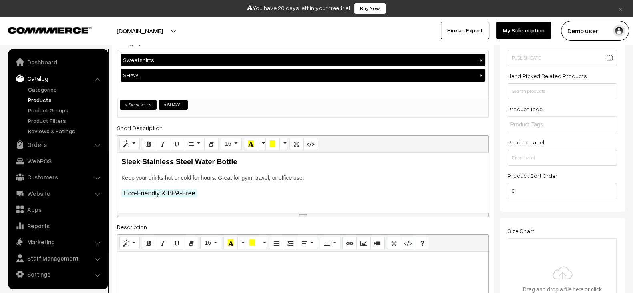
click at [262, 180] on p "Keep your drinks hot or cold for hours. Great for gym, travel, or office use." at bounding box center [302, 178] width 363 height 8
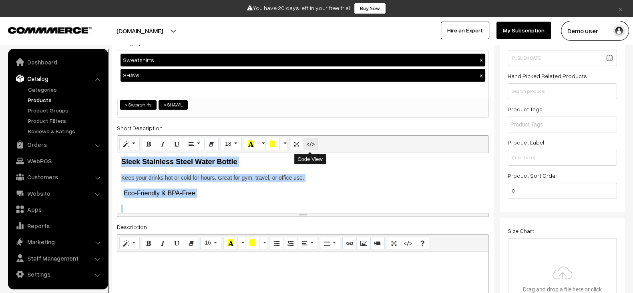
click at [304, 142] on button "Code View" at bounding box center [310, 144] width 14 height 13
type textarea "<p><b style="font-size: 18px;">Sleek Stainless Steel Water Bottle</b></p> <p st…"
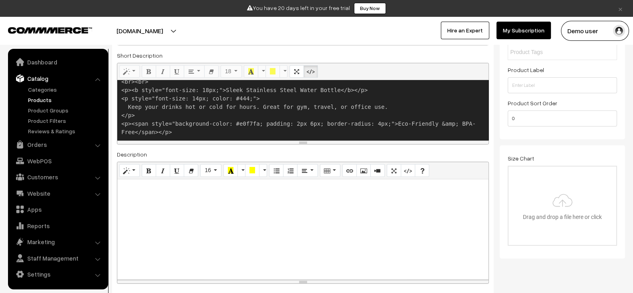
scroll to position [171, 0]
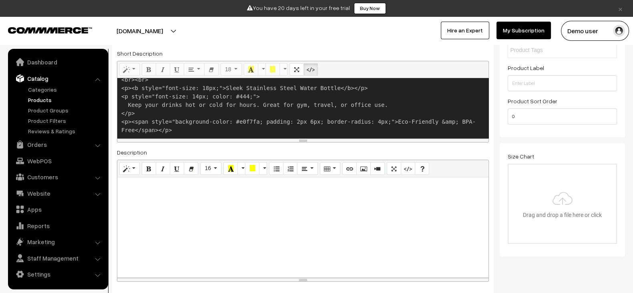
click at [240, 235] on div at bounding box center [302, 227] width 371 height 100
click at [405, 167] on icon "Code View" at bounding box center [408, 168] width 6 height 6
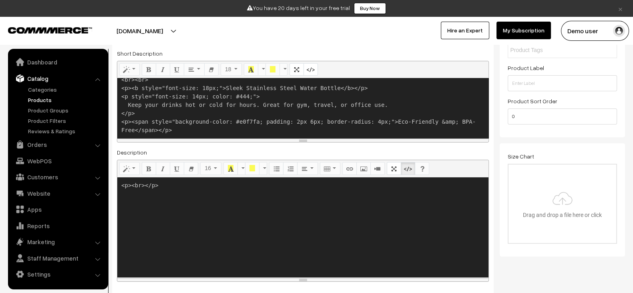
paste textarea "style="font-size: 18px;">Sleek Stainless Steel Water Bottle</b></p> <p style="f…"
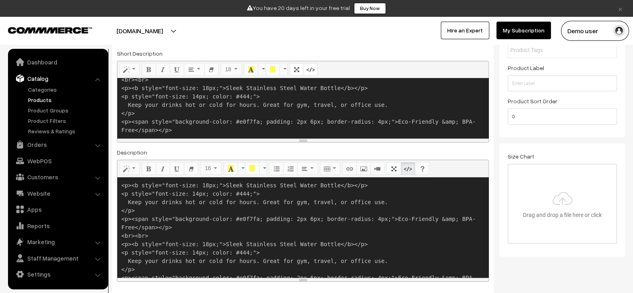
scroll to position [12, 0]
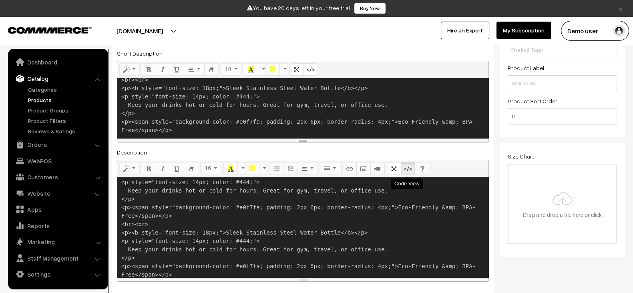
type textarea "<p><b style="font-size: 18px;">Sleek Stainless Steel Water Bottle</b></p> <p st…"
click at [405, 167] on icon "Code View" at bounding box center [408, 168] width 6 height 6
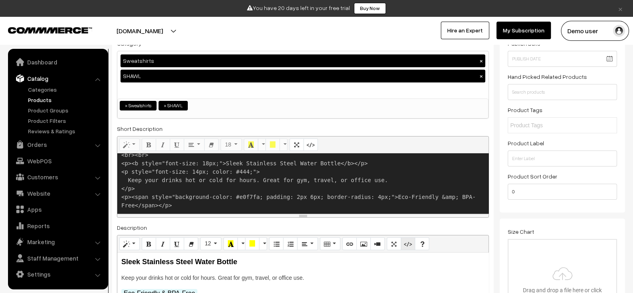
scroll to position [95, 0]
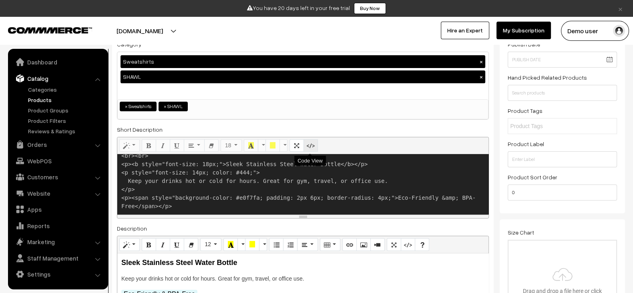
click at [311, 139] on button "Code View" at bounding box center [310, 145] width 14 height 13
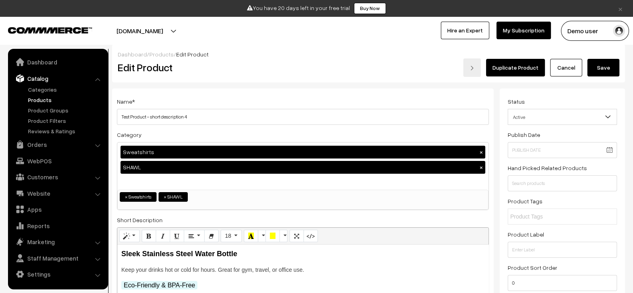
scroll to position [0, 0]
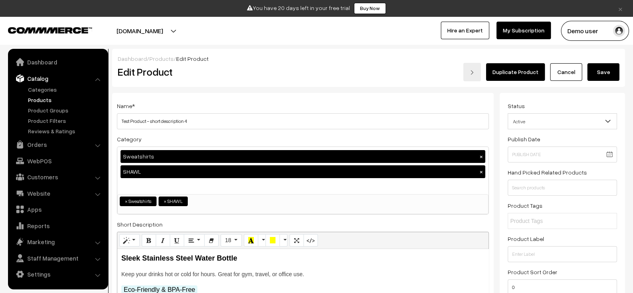
click at [607, 75] on button "Save" at bounding box center [603, 72] width 32 height 18
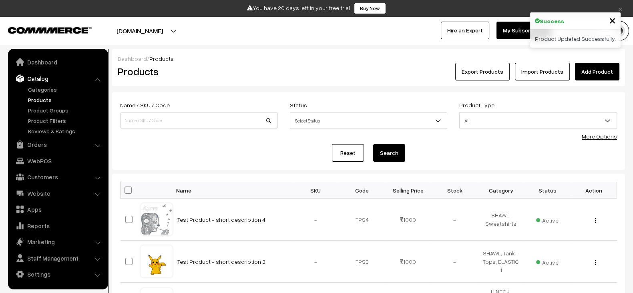
click at [353, 71] on div "Export Products Import Products Add Product" at bounding box center [454, 72] width 330 height 18
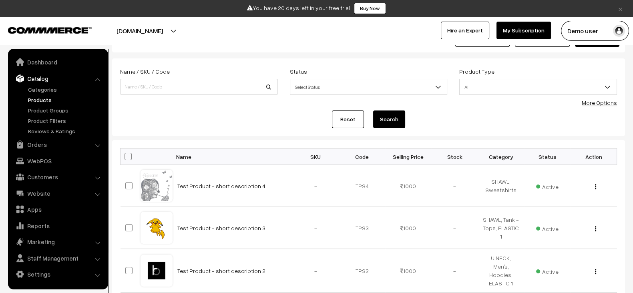
scroll to position [34, 0]
click at [221, 186] on link "Test Product - short description 4" at bounding box center [221, 185] width 88 height 7
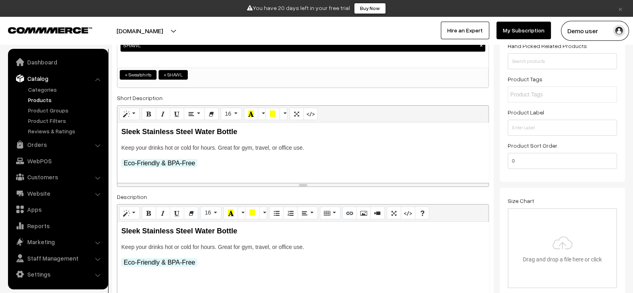
scroll to position [118, 0]
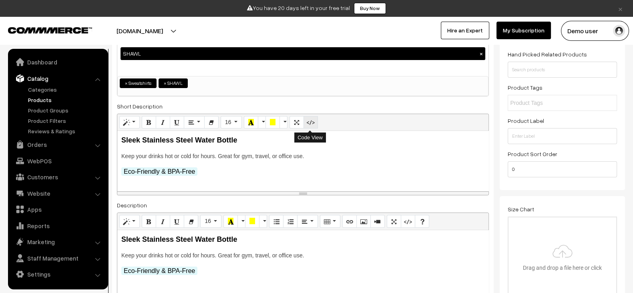
click at [310, 127] on button "Code View" at bounding box center [310, 122] width 14 height 13
type textarea "<p><b style="font-size: 18px;">Sleek Stainless Steel Water Bottle</b></p> <p st…"
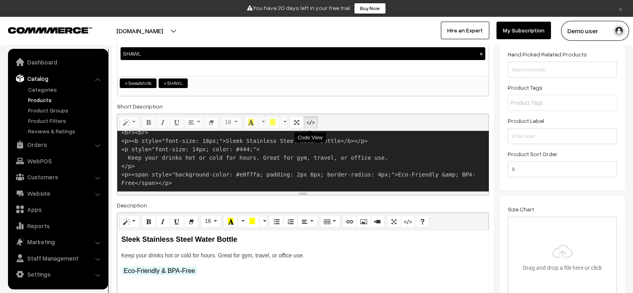
click at [310, 127] on button "Code View" at bounding box center [310, 122] width 14 height 13
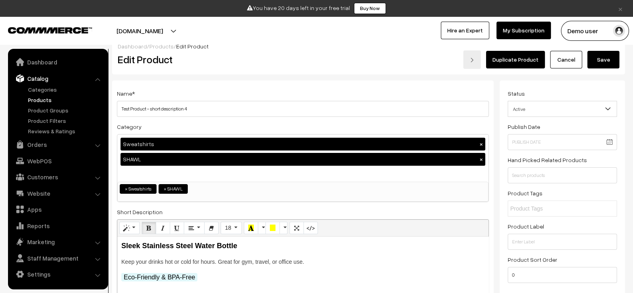
scroll to position [0, 0]
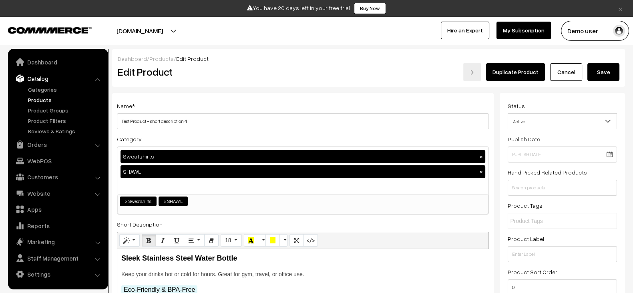
click at [606, 78] on button "Save" at bounding box center [603, 72] width 32 height 18
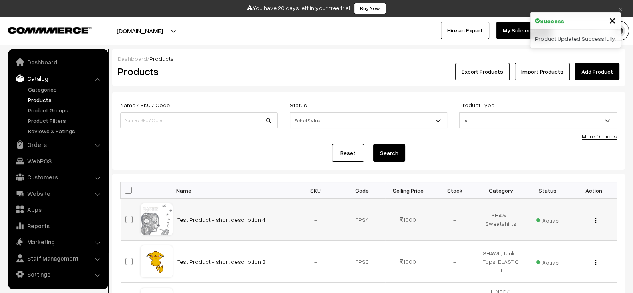
click at [273, 222] on td "Test Product - short description 4" at bounding box center [232, 219] width 120 height 42
copy tr "Test Product - short description 4"
click at [596, 73] on link "Add Product" at bounding box center [597, 72] width 44 height 18
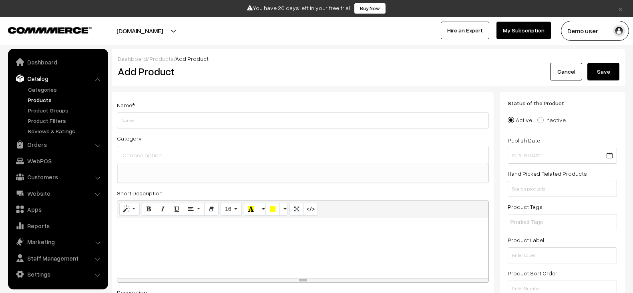
select select
type input "Test Product - short description 5"
click at [223, 244] on div at bounding box center [302, 248] width 371 height 60
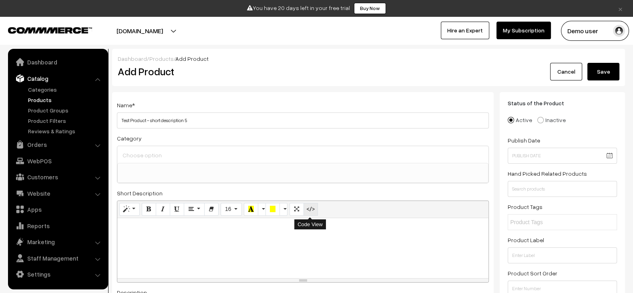
click at [308, 207] on icon "Code View" at bounding box center [311, 209] width 6 height 6
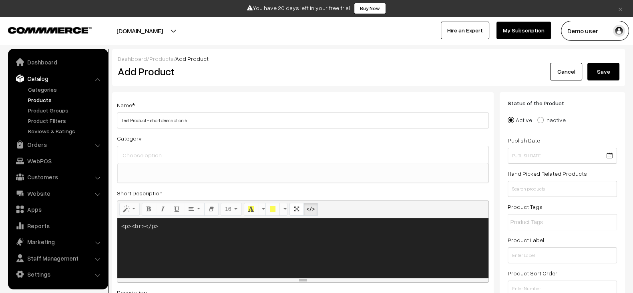
click at [285, 237] on textarea "<p><br></p>" at bounding box center [302, 248] width 371 height 60
paste textarea ">:fire: Hot Deal:</b> Buy 1 Get 1 Free</p> <p><i>Stylish Sunglasses with UV Pro…"
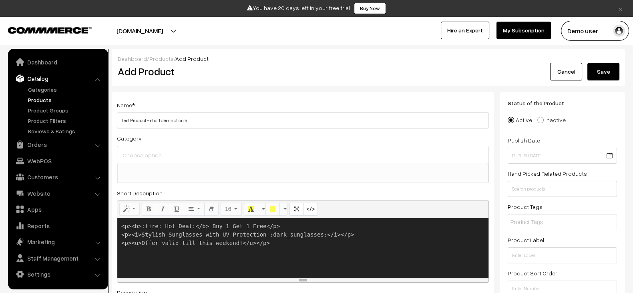
type textarea "<p><b>:fire: Hot Deal:</b> Buy 1 Get 1 Free</p> <p><i>Stylish Sunglasses with U…"
click at [254, 123] on input "Test Product - short description 5" at bounding box center [303, 120] width 372 height 16
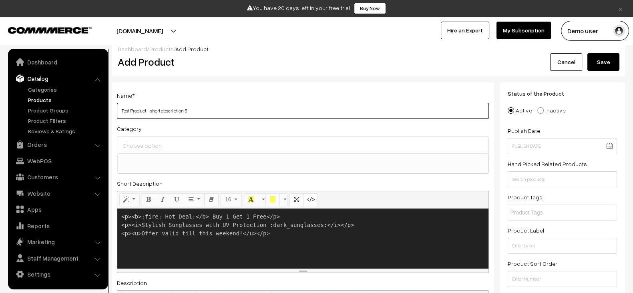
scroll to position [10, 0]
click at [235, 163] on span at bounding box center [302, 163] width 371 height 20
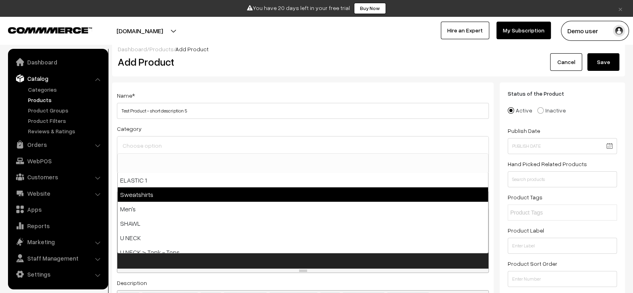
select select "12"
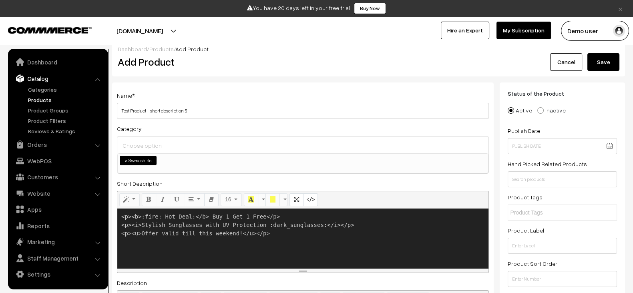
click at [204, 164] on span "× Sweatshirts" at bounding box center [302, 163] width 371 height 20
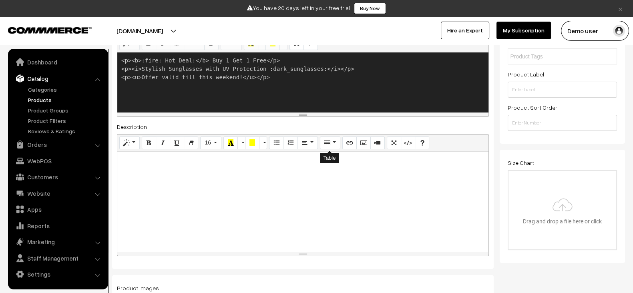
scroll to position [166, 0]
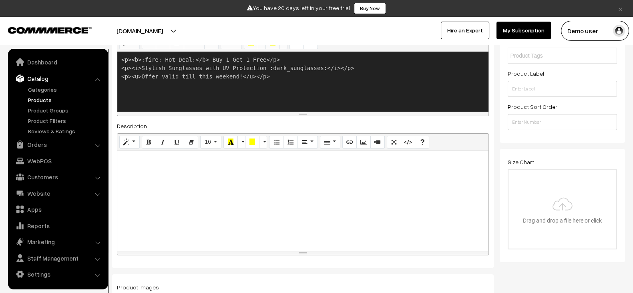
click at [321, 184] on div at bounding box center [302, 201] width 371 height 100
click at [406, 139] on icon "Code View" at bounding box center [408, 141] width 6 height 6
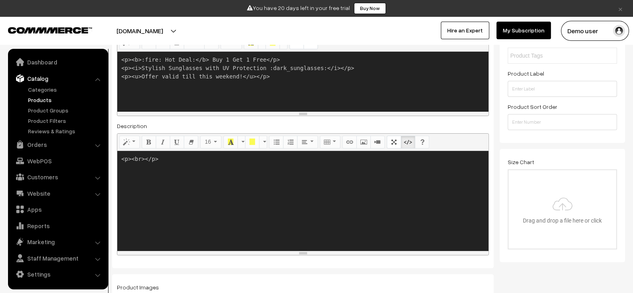
click at [358, 167] on textarea "<p><br></p>" at bounding box center [302, 201] width 371 height 100
paste textarea ">:fire: Hot Deal:</b> Buy 1 Get 1 Free</p> <p><i>Stylish Sunglasses with UV Pro…"
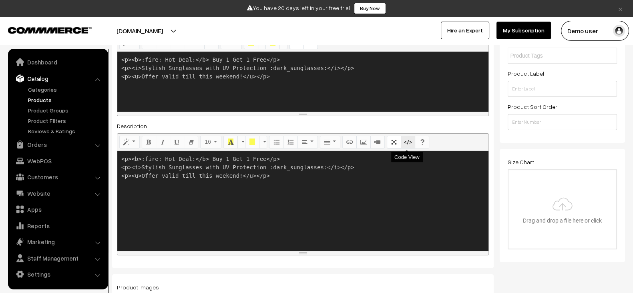
type textarea "<p><b>:fire: Hot Deal:</b> Buy 1 Get 1 Free</p> <p><i>Stylish Sunglasses with U…"
click at [405, 144] on icon "Code View" at bounding box center [408, 141] width 6 height 6
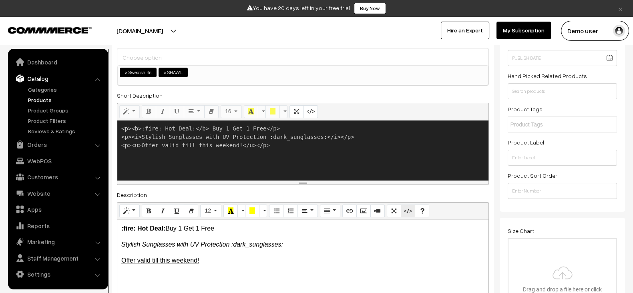
scroll to position [96, 0]
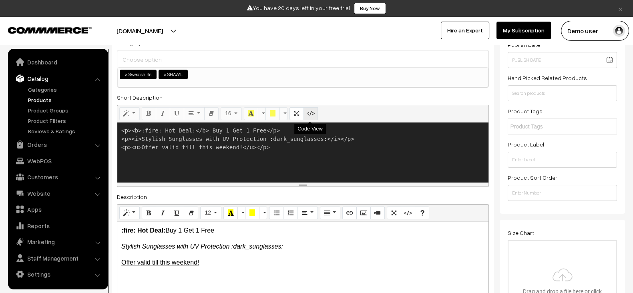
click at [310, 110] on icon "Code View" at bounding box center [311, 113] width 6 height 6
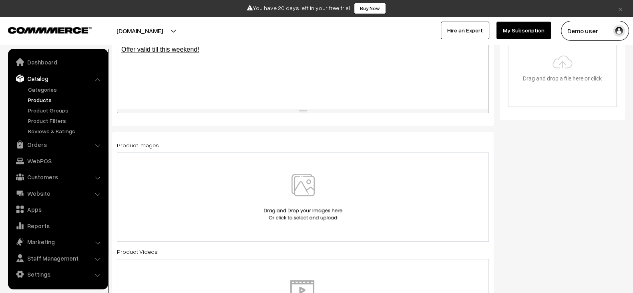
scroll to position [309, 0]
click at [307, 202] on img at bounding box center [303, 196] width 82 height 47
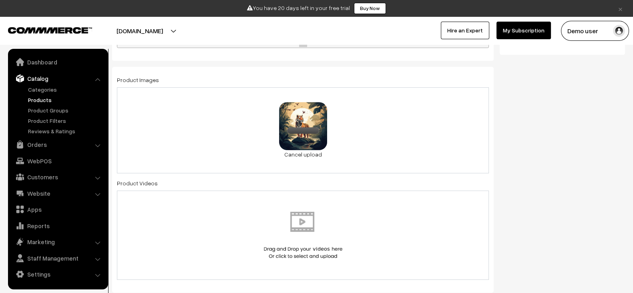
scroll to position [380, 0]
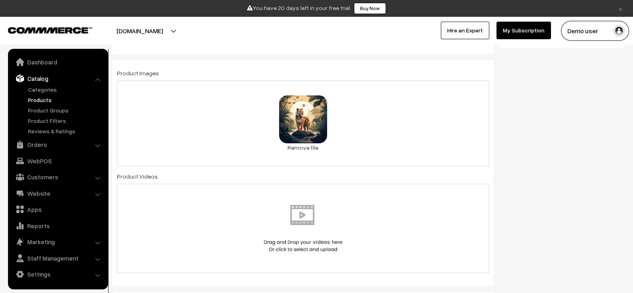
click at [310, 211] on img at bounding box center [303, 228] width 82 height 47
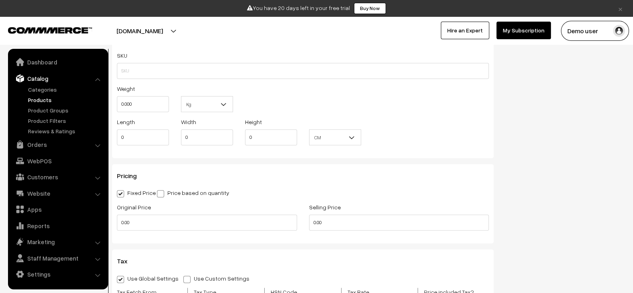
scroll to position [633, 0]
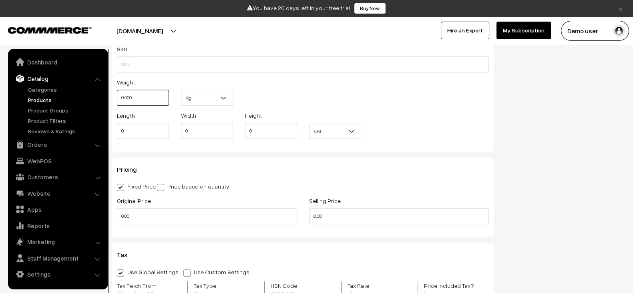
click at [150, 100] on input "0.000" at bounding box center [143, 98] width 52 height 16
type input "10"
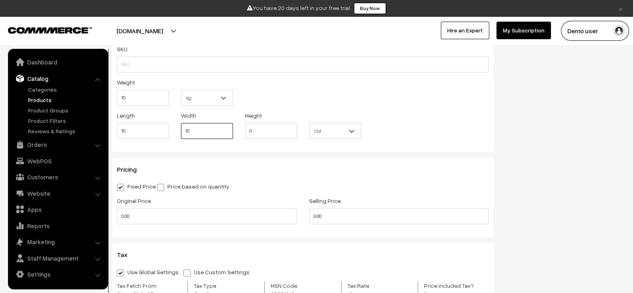
type input "10"
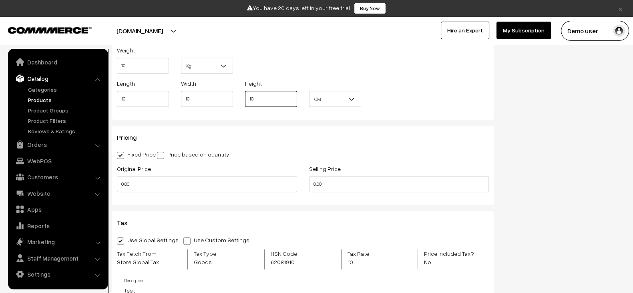
scroll to position [666, 0]
type input "10"
drag, startPoint x: 183, startPoint y: 189, endPoint x: 184, endPoint y: 179, distance: 10.1
click at [184, 179] on div "Original Price 0.00" at bounding box center [207, 179] width 192 height 33
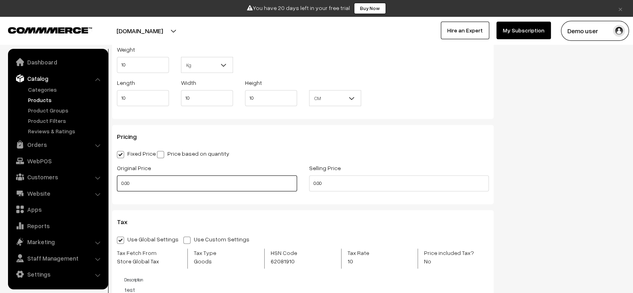
click at [184, 179] on input "0.00" at bounding box center [207, 183] width 180 height 16
type input "2000"
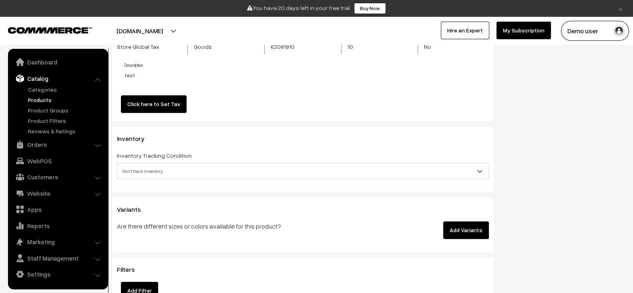
scroll to position [881, 0]
type input "1000"
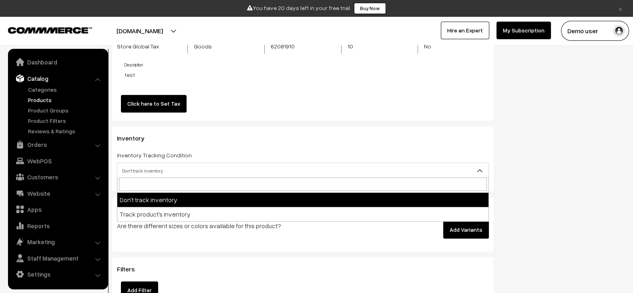
click at [290, 171] on span "Don't track inventory" at bounding box center [302, 171] width 371 height 14
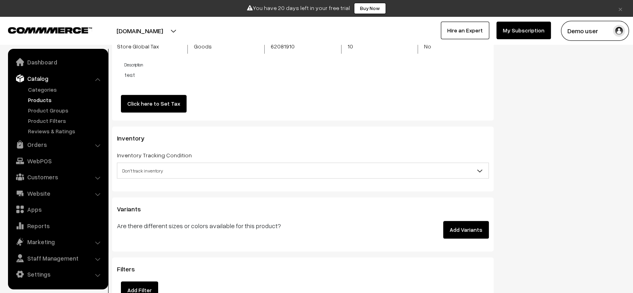
click at [363, 134] on h3 "Inventory" at bounding box center [303, 138] width 372 height 8
click at [470, 230] on button "Add Variants" at bounding box center [466, 230] width 46 height 18
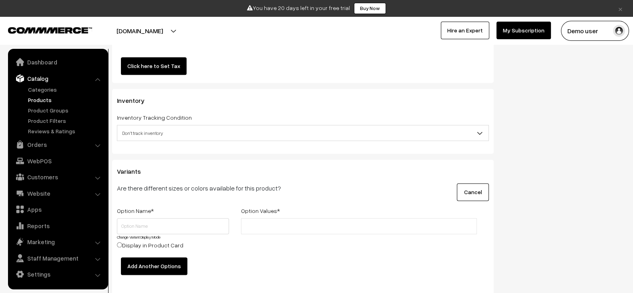
scroll to position [919, 0]
click at [483, 190] on button "Cancel" at bounding box center [473, 192] width 32 height 18
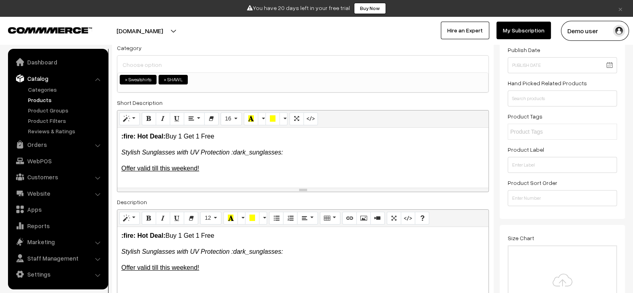
scroll to position [0, 0]
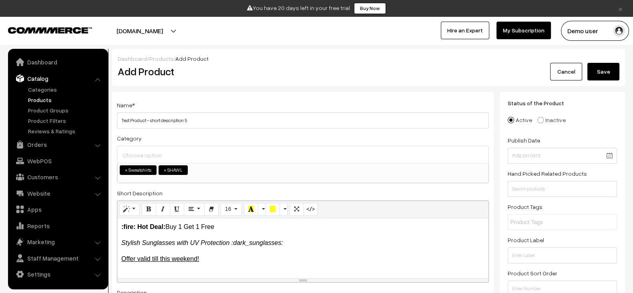
click at [610, 77] on button "Save" at bounding box center [603, 72] width 32 height 18
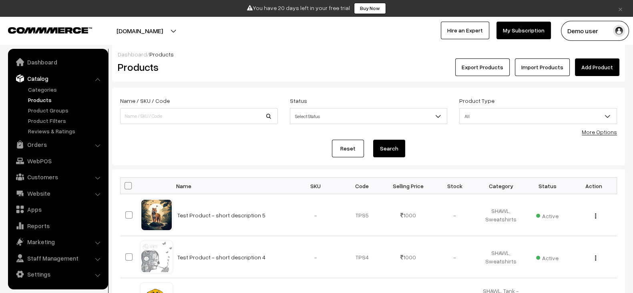
scroll to position [5, 0]
click at [271, 216] on td "Test Product - short description 5" at bounding box center [232, 215] width 120 height 42
copy tr "Test Product - short description 5"
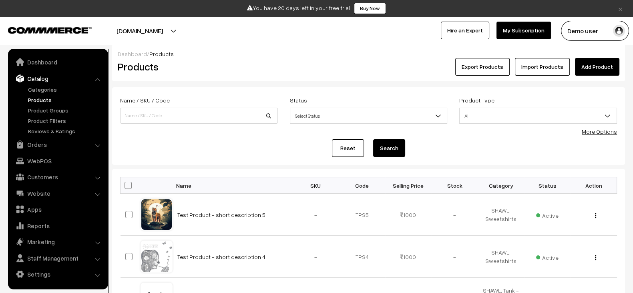
click at [594, 67] on link "Add Product" at bounding box center [597, 67] width 44 height 18
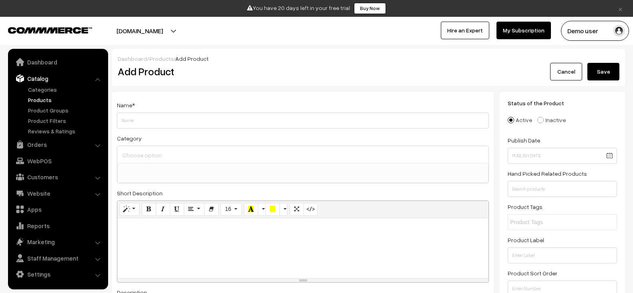
select select
type input "Test Product - short description 6"
paste div
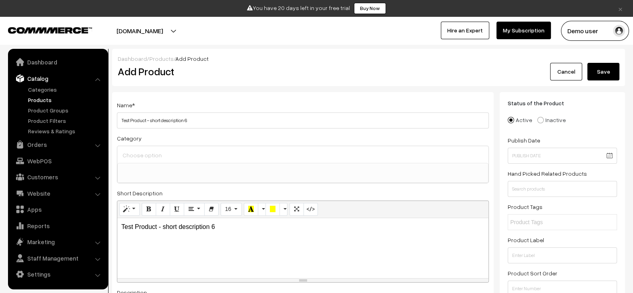
click at [224, 240] on div "Test Product - short description 6" at bounding box center [302, 248] width 371 height 60
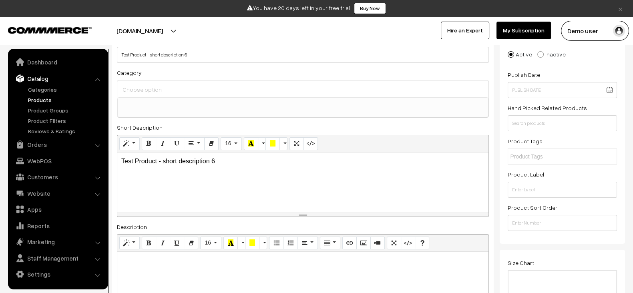
scroll to position [66, 0]
click at [311, 147] on button "Code View" at bounding box center [310, 143] width 14 height 13
type textarea "<p><br></p>"
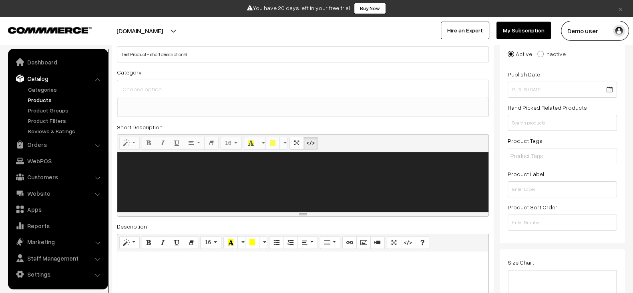
paste textarea "<p><b style="color: #2980b9; text-shadow: 2px 2px 4px rgba(0, 0, 0, 0.2);">Excl…"
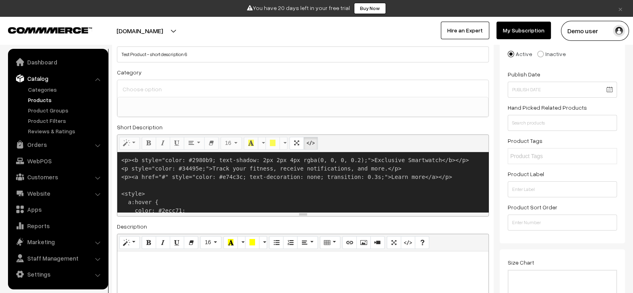
scroll to position [36, 0]
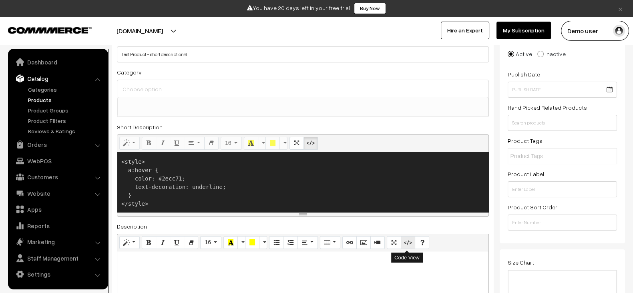
type textarea "<p><b style="color: #2980b9; text-shadow: 2px 2px 4px rgba(0, 0, 0, 0.2);">Excl…"
click at [406, 242] on icon "Code View" at bounding box center [408, 242] width 6 height 6
type textarea "<p><br></p>"
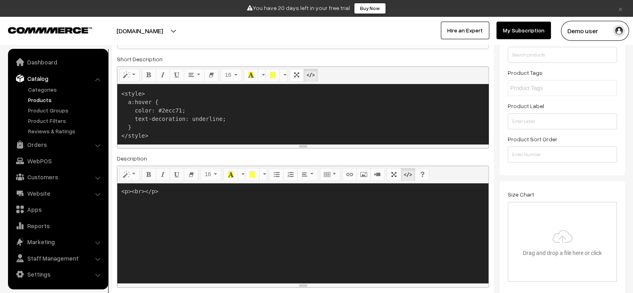
scroll to position [135, 0]
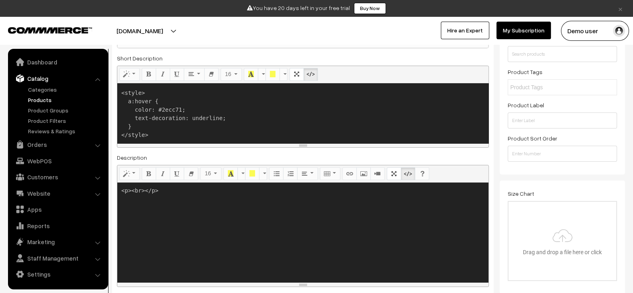
click at [364, 226] on textarea "<p><br></p>" at bounding box center [302, 232] width 371 height 100
paste textarea "<p><b style="color: #2980b9; text-shadow: 2px 2px 4px rgba(0, 0, 0, 0.2);">Excl…"
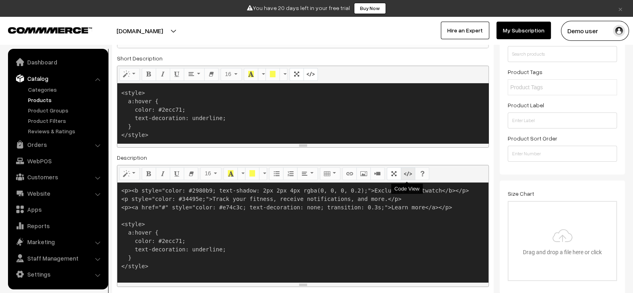
type textarea "<p><b style="color: #2980b9; text-shadow: 2px 2px 4px rgba(0, 0, 0, 0.2);">Excl…"
click at [405, 173] on icon "Code View" at bounding box center [408, 173] width 6 height 6
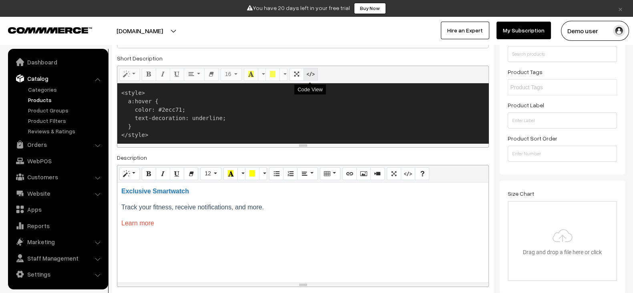
click at [312, 73] on icon "Code View" at bounding box center [311, 74] width 6 height 6
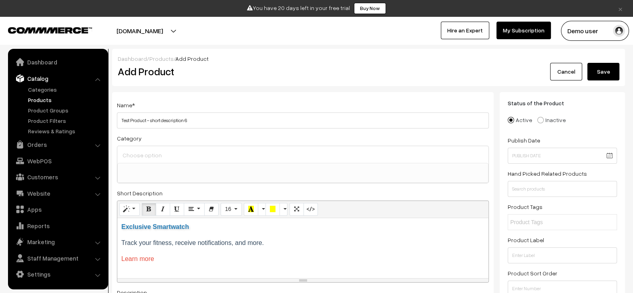
scroll to position [16, 0]
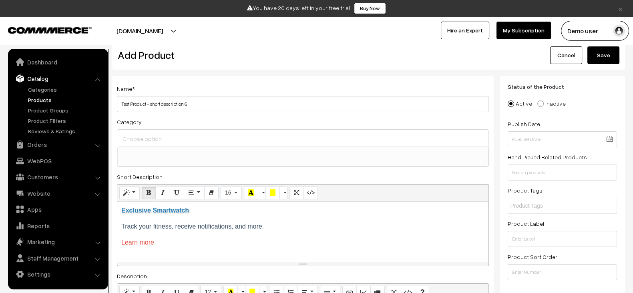
click at [602, 56] on button "Save" at bounding box center [603, 55] width 32 height 18
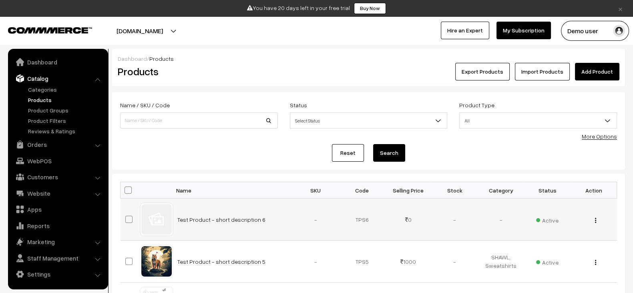
click at [270, 220] on td "Test Product - short description 6" at bounding box center [232, 219] width 120 height 42
copy tr "Test Product - short description 6"
click at [599, 73] on link "Add Product" at bounding box center [597, 72] width 44 height 18
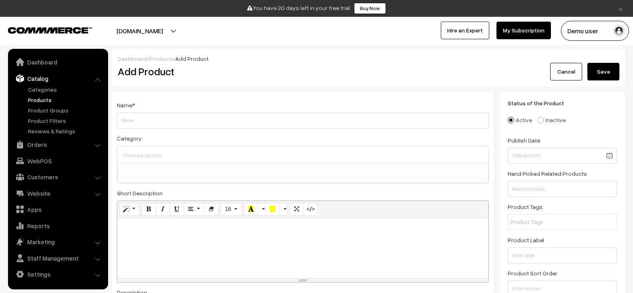
select select
type input "Test Product - short description 7"
click at [265, 245] on div at bounding box center [302, 248] width 371 height 60
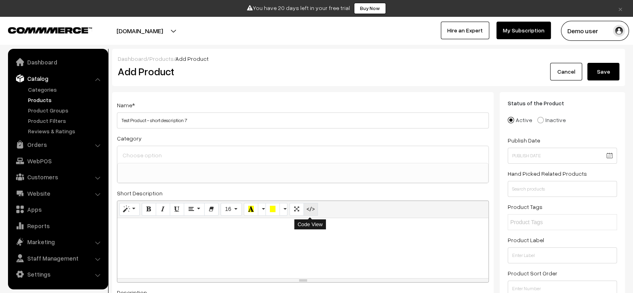
click at [314, 206] on button "Code View" at bounding box center [310, 209] width 14 height 13
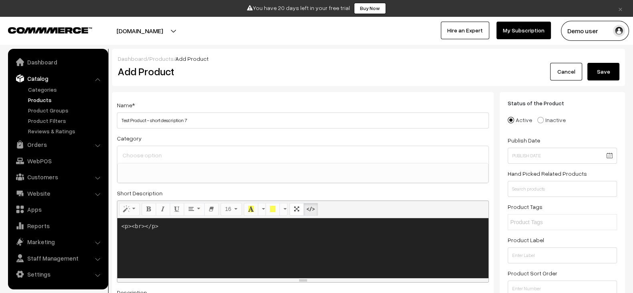
paste textarea "blockquote style="font-style: italic; color: #7f8c8d; border-left: 4px solid #2…"
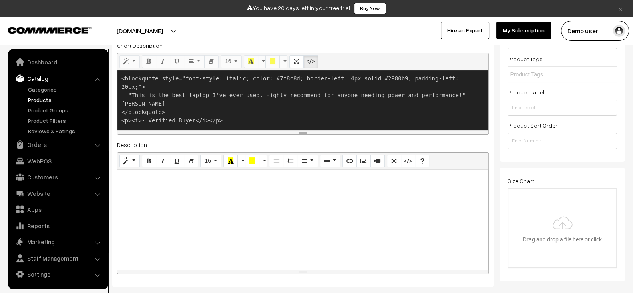
scroll to position [148, 0]
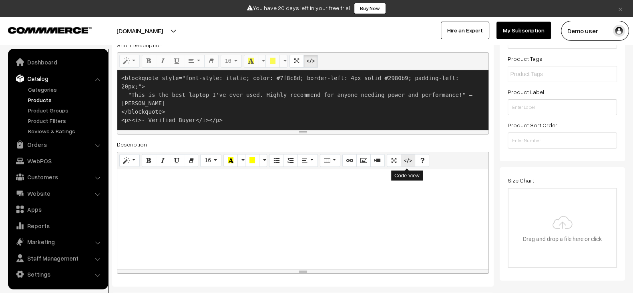
type textarea "<blockquote style="font-style: italic; color: #7f8c8d; border-left: 4px solid #…"
click at [405, 159] on icon "Code View" at bounding box center [408, 160] width 6 height 6
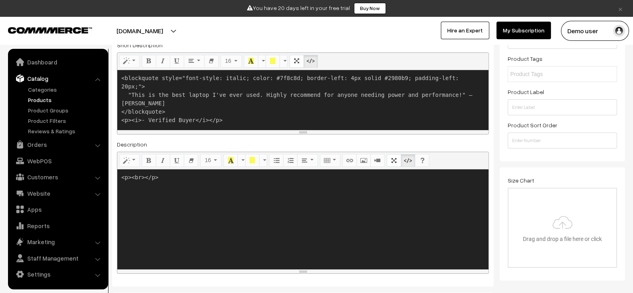
click at [270, 222] on textarea "<p><br></p>" at bounding box center [302, 219] width 371 height 100
paste textarea "blockquote style="font-style: italic; color: #7f8c8d; border-left: 4px solid #2…"
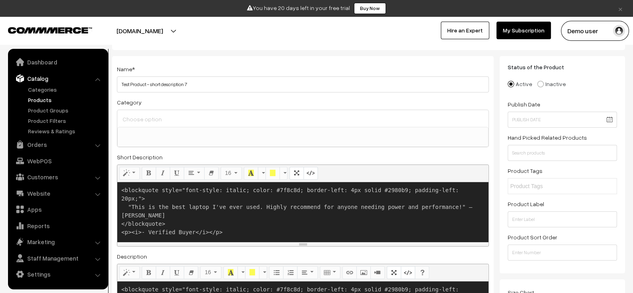
scroll to position [0, 0]
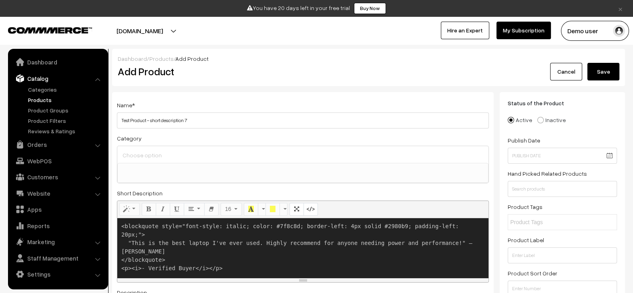
type textarea "<blockquote style="font-style: italic; color: #7f8c8d; border-left: 4px solid #…"
click at [607, 72] on button "Save" at bounding box center [603, 72] width 32 height 18
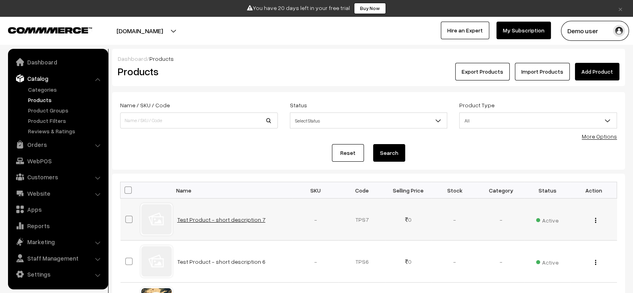
click at [236, 216] on link "Test Product - short description 7" at bounding box center [221, 219] width 88 height 7
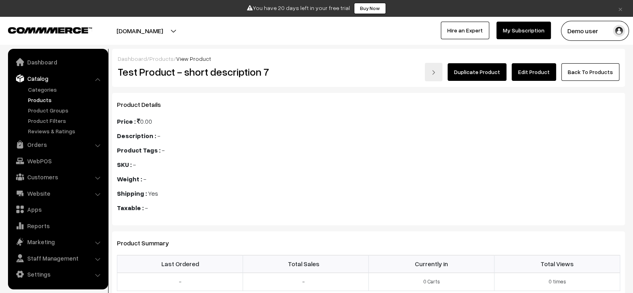
click at [529, 75] on link "Edit Product" at bounding box center [533, 72] width 44 height 18
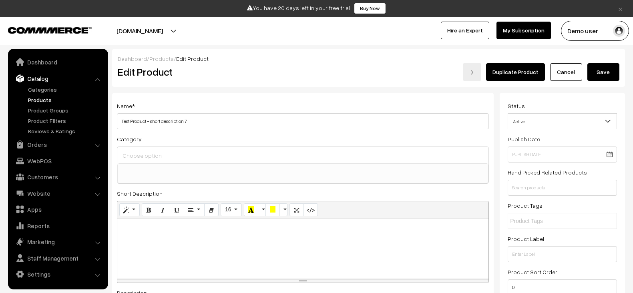
select select
click at [263, 241] on div at bounding box center [302, 248] width 371 height 60
click at [312, 212] on button "Code View" at bounding box center [310, 209] width 14 height 13
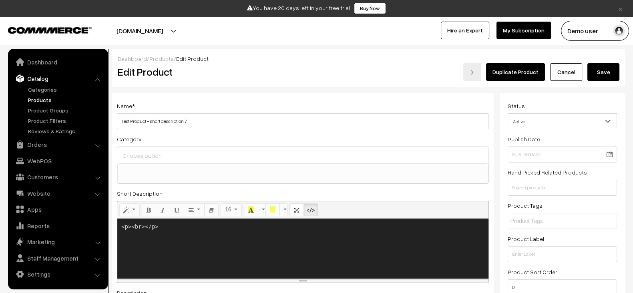
paste textarea "<blockquote style="font-style: italic; color: #7f8c8d; border-left: 4px solid #…"
type textarea "<p><br></p><blockquote style="font-style: italic; color: #7f8c8d; border-left: …"
paste textarea "<blockquote style="font-style: italic; color: #7f8c8d; border-left: 4px solid #…"
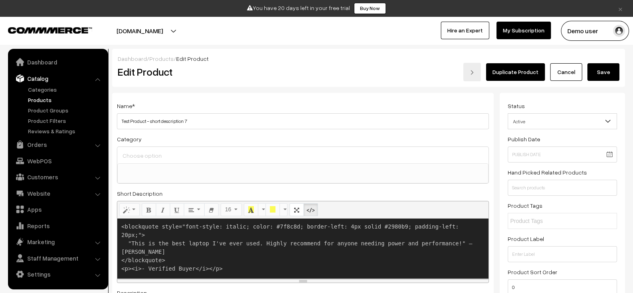
type textarea "<blockquote style="font-style: italic; color: #7f8c8d; border-left: 4px solid #…"
click at [312, 212] on button "Code View" at bounding box center [310, 209] width 14 height 13
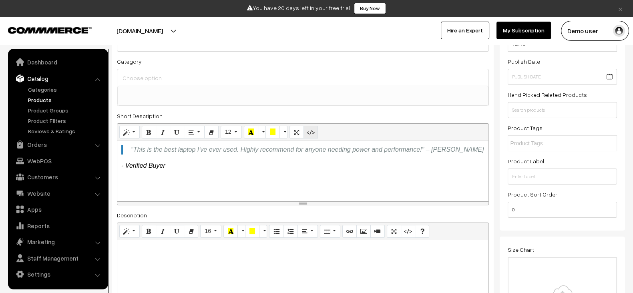
scroll to position [82, 0]
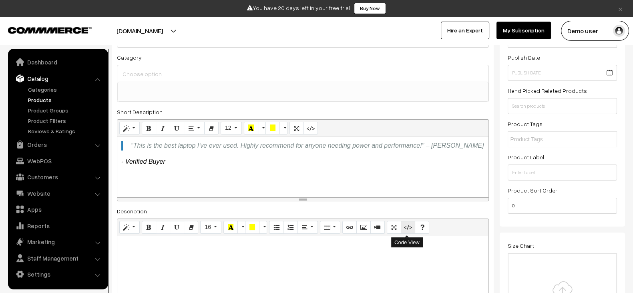
click at [408, 225] on icon "Code View" at bounding box center [408, 227] width 6 height 6
type textarea "<p><br></p>"
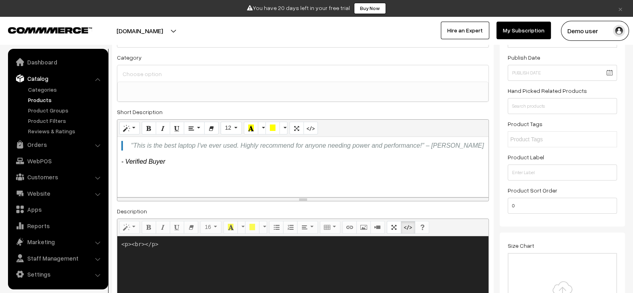
click at [331, 265] on textarea "<p><br></p>" at bounding box center [302, 286] width 371 height 100
paste textarea "<blockquote style="font-style: italic; color: #7f8c8d; border-left: 4px solid #…"
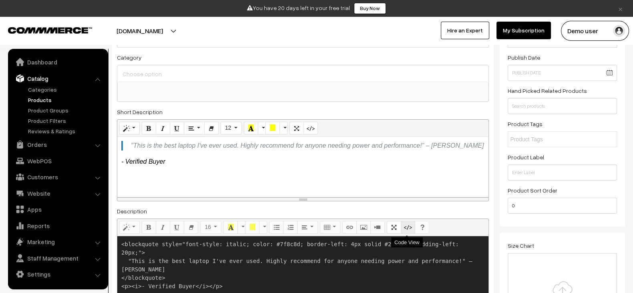
type textarea "<blockquote style="font-style: italic; color: #7f8c8d; border-left: 4px solid #…"
click at [408, 224] on icon "Code View" at bounding box center [408, 227] width 6 height 6
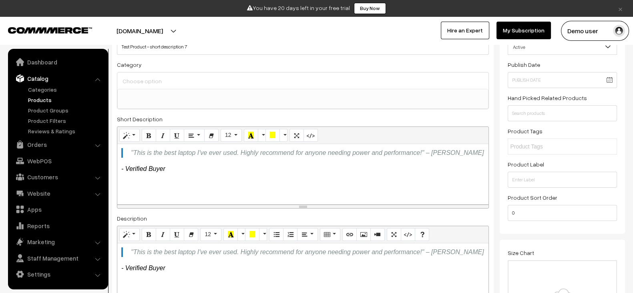
scroll to position [74, 0]
click at [284, 164] on p "- Verified Buyer" at bounding box center [302, 169] width 363 height 10
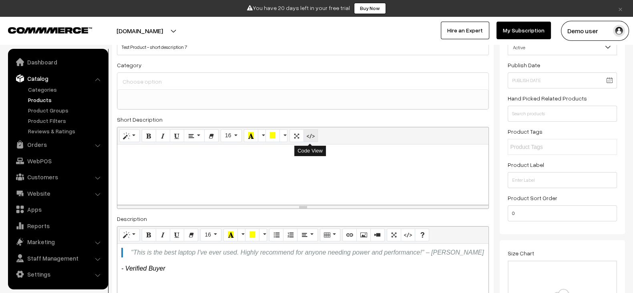
click at [312, 136] on button "Code View" at bounding box center [310, 135] width 14 height 13
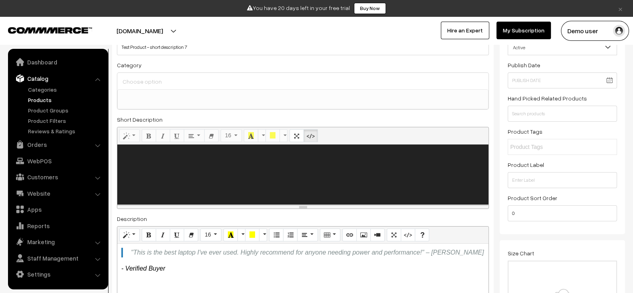
paste textarea "<p><b>Ultra-Comfortable Ergonomic Office Chair</b></p> <p>Perfect for long hour…"
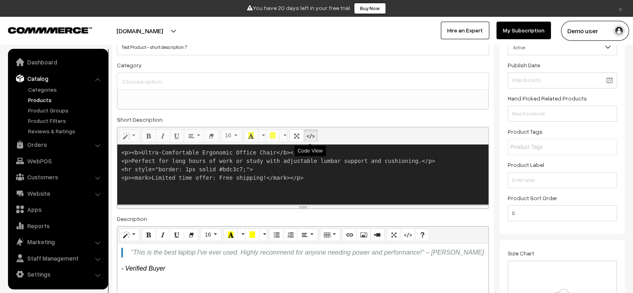
type textarea "<p><b>Ultra-Comfortable Ergonomic Office Chair</b></p> <p>Perfect for long hour…"
click at [311, 134] on icon "Code View" at bounding box center [311, 135] width 6 height 6
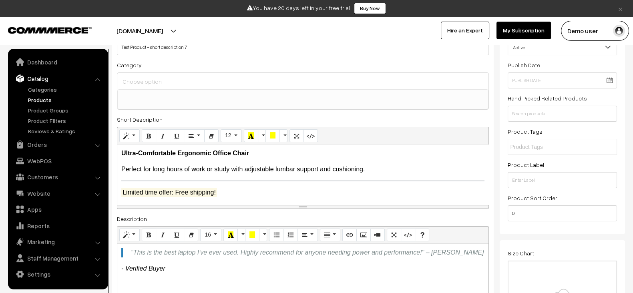
click at [403, 117] on div "Short Description <p><b>Ultra-Comfortable Ergonomic Office Chair</b></p> <p>Per…" at bounding box center [303, 161] width 372 height 94
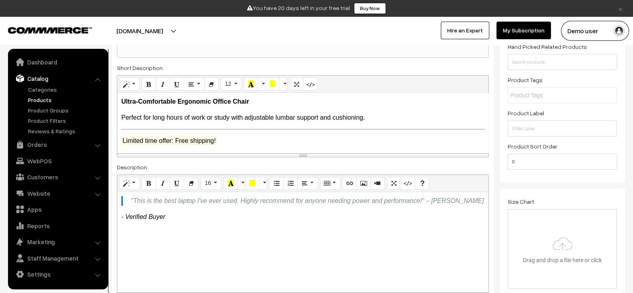
scroll to position [127, 0]
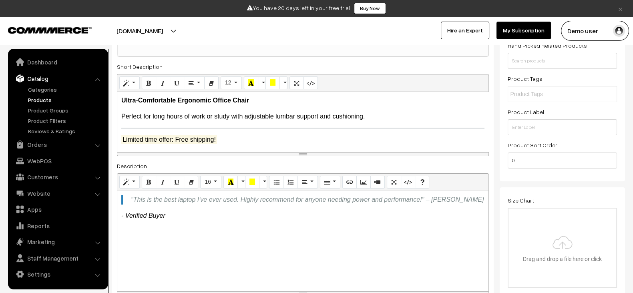
click at [354, 224] on div ""This is the best laptop I've ever used. Highly recommend for anyone needing po…" at bounding box center [302, 241] width 371 height 100
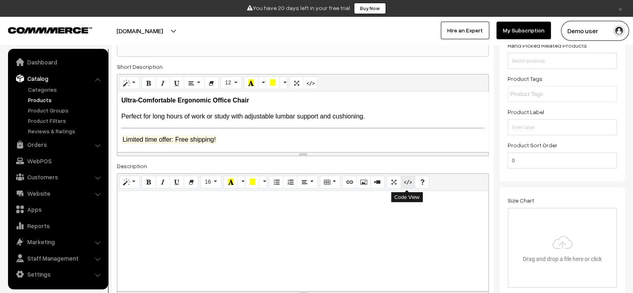
click at [401, 182] on button "Code View" at bounding box center [407, 182] width 14 height 13
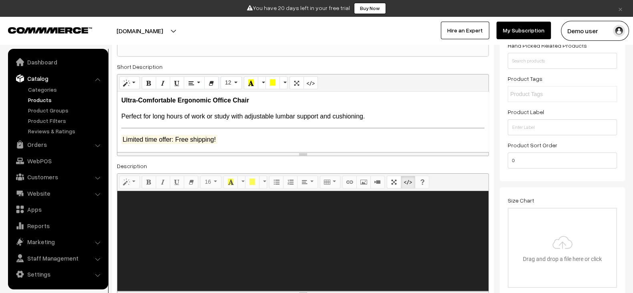
paste textarea "<p><b>Ultra-Comfortable Ergonomic Office Chair</b></p> <p>Perfect for long hour…"
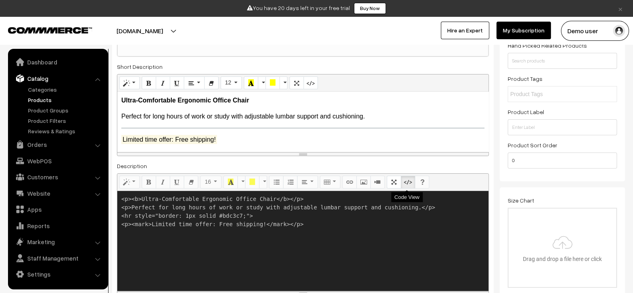
type textarea "<p><b>Ultra-Comfortable Ergonomic Office Chair</b></p> <p>Perfect for long hour…"
click at [405, 180] on icon "Code View" at bounding box center [408, 181] width 6 height 6
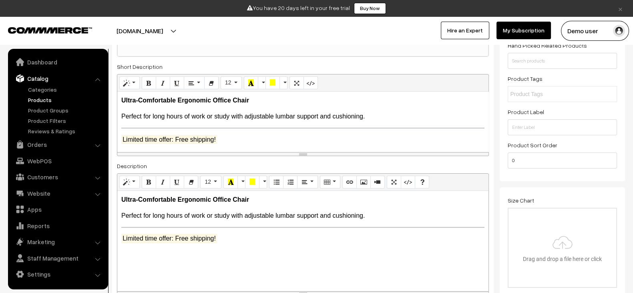
click at [430, 162] on div "Description <p><b>Ultra-Comfortable Ergonomic Office Chair</b></p> <p>Perfect f…" at bounding box center [303, 228] width 372 height 134
click at [318, 115] on p "Perfect for long hours of work or study with adjustable lumbar support and cush…" at bounding box center [302, 117] width 363 height 10
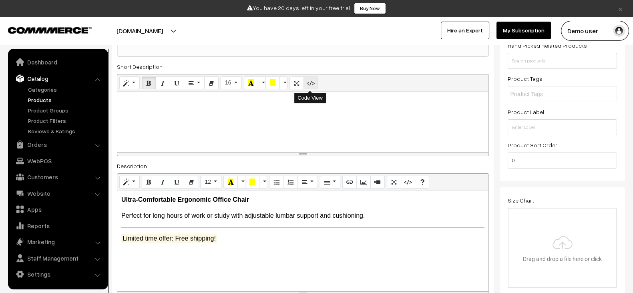
click at [310, 82] on icon "Code View" at bounding box center [311, 82] width 6 height 6
type textarea "<p><br></p>"
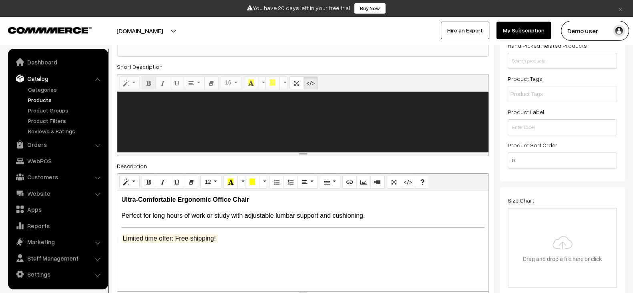
paste textarea "<p><b>All-New Fitness Tracker</b></p> <p>Track steps, calories, heart rate, and…"
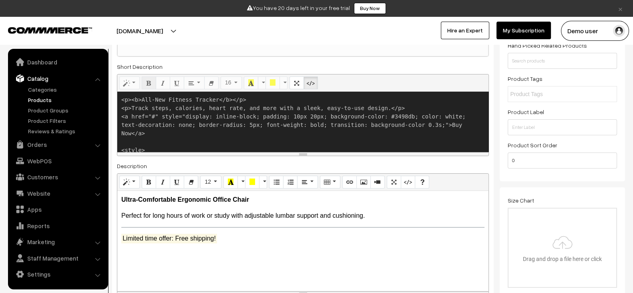
scroll to position [35, 0]
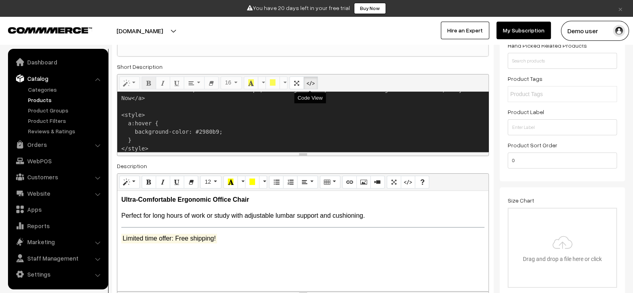
click at [312, 79] on button "Code View" at bounding box center [310, 82] width 14 height 13
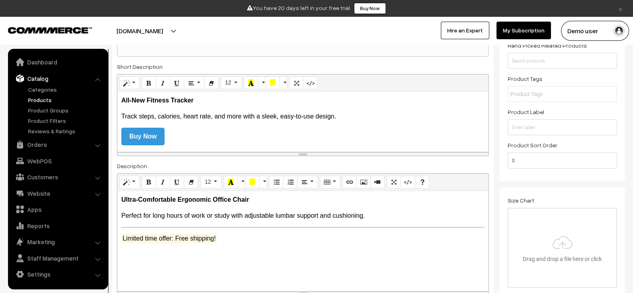
click at [143, 135] on link "Buy Now" at bounding box center [142, 137] width 43 height 18
click at [205, 200] on b "Ultra-Comfortable Ergonomic Office Chair" at bounding box center [185, 199] width 128 height 7
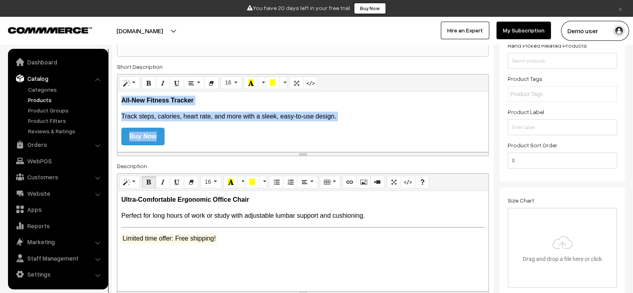
click at [284, 106] on div "All-New Fitness Tracker Track steps, calories, heart rate, and more with a slee…" at bounding box center [302, 122] width 371 height 60
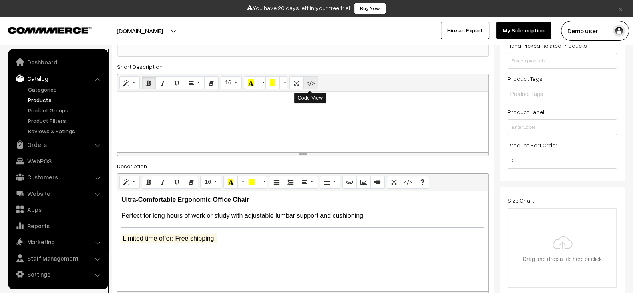
click at [315, 78] on button "Code View" at bounding box center [310, 82] width 14 height 13
type textarea "<p><br></p><style> a:hover { background-color: #2980b9; } </style>"
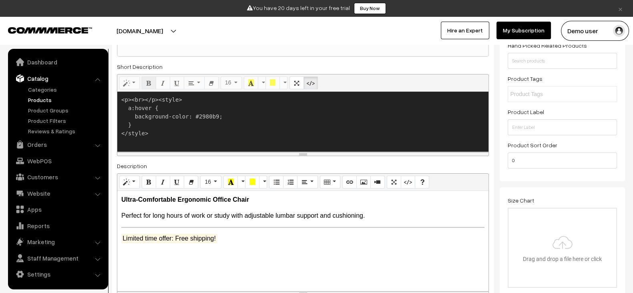
scroll to position [0, 0]
click at [293, 98] on textarea "<p><br></p><style> a:hover { background-color: #2980b9; } </style>" at bounding box center [302, 122] width 371 height 60
paste textarea "<p><b>Smart Home Security Camera</b></p> <p>Monitor your home remotely with HD …"
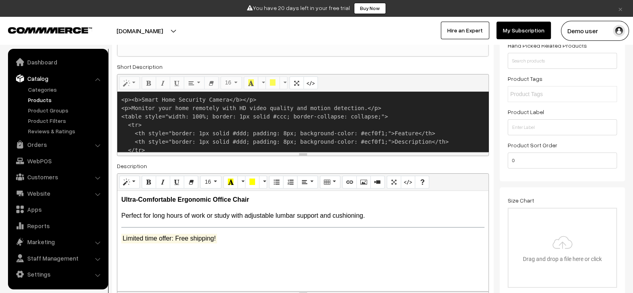
scroll to position [86, 0]
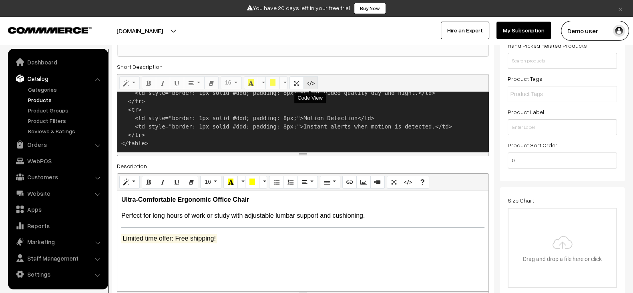
type textarea "<p><b>Smart Home Security Camera</b></p> <p>Monitor your home remotely with HD …"
click at [312, 80] on button "Code View" at bounding box center [310, 82] width 14 height 13
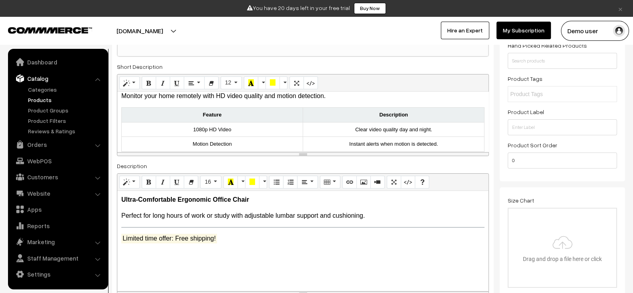
scroll to position [21, 0]
click at [279, 205] on div "Ultra-Comfortable Ergonomic Office Chair Perfect for long hours of work or stud…" at bounding box center [302, 241] width 371 height 100
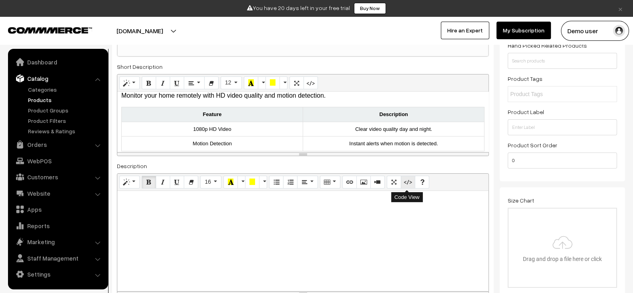
click at [402, 182] on button "Code View" at bounding box center [407, 182] width 14 height 13
type textarea "<p><br></p>"
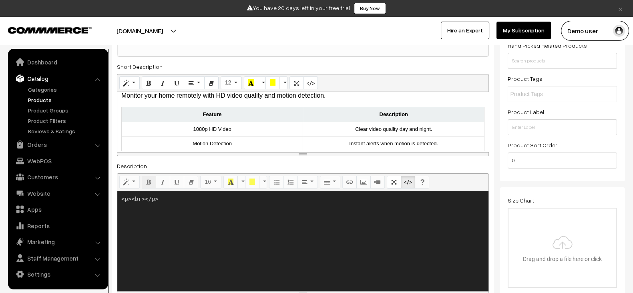
click at [322, 242] on textarea "<p><br></p>" at bounding box center [302, 241] width 371 height 100
paste textarea "<p><b>Smart Home Security Camera</b></p> <p>Monitor your home remotely with HD …"
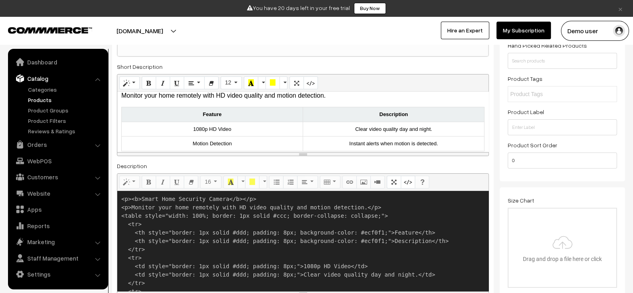
scroll to position [46, 0]
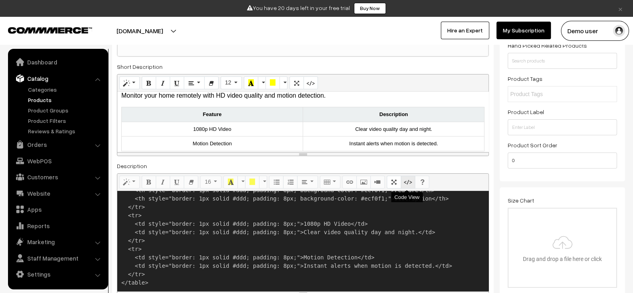
type textarea "<p><b>Smart Home Security Camera</b></p> <p>Monitor your home remotely with HD …"
click at [405, 178] on icon "Code View" at bounding box center [408, 181] width 6 height 6
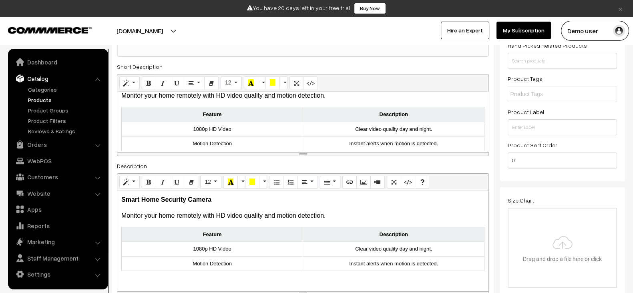
click at [450, 166] on div "Description <p><b>Smart Home Security Camera</b></p> <p>Monitor your home remot…" at bounding box center [303, 228] width 372 height 134
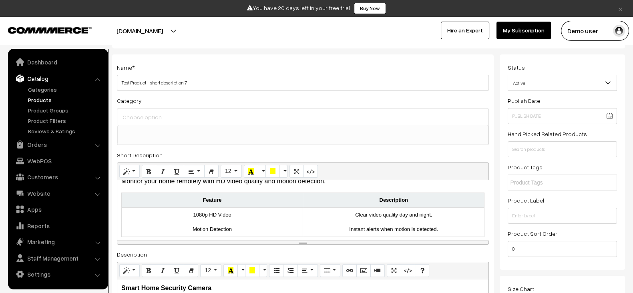
scroll to position [0, 0]
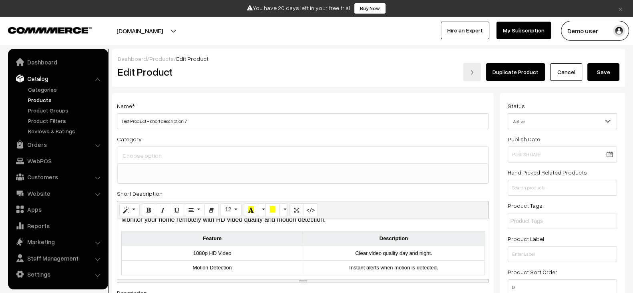
click at [608, 72] on button "Save" at bounding box center [603, 72] width 32 height 18
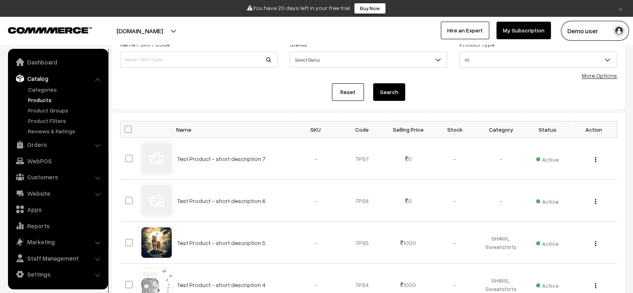
scroll to position [66, 0]
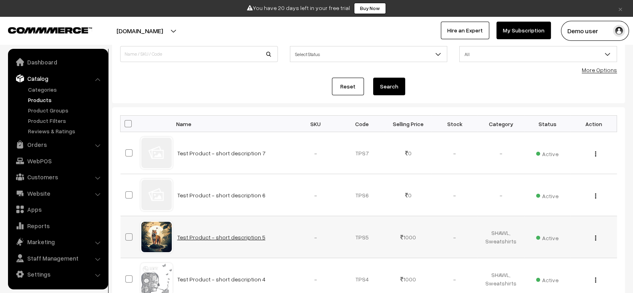
click at [236, 234] on link "Test Product - short description 5" at bounding box center [221, 237] width 88 height 7
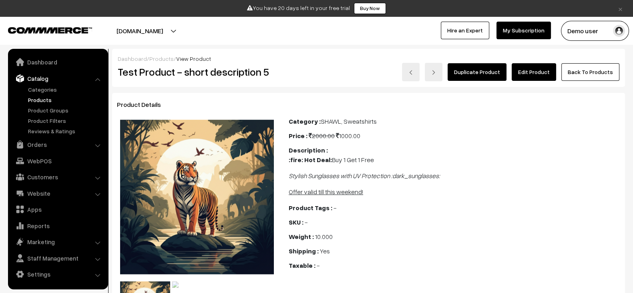
click at [549, 73] on link "Edit Product" at bounding box center [533, 72] width 44 height 18
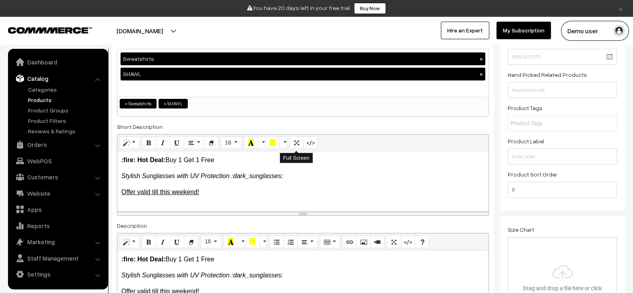
scroll to position [102, 0]
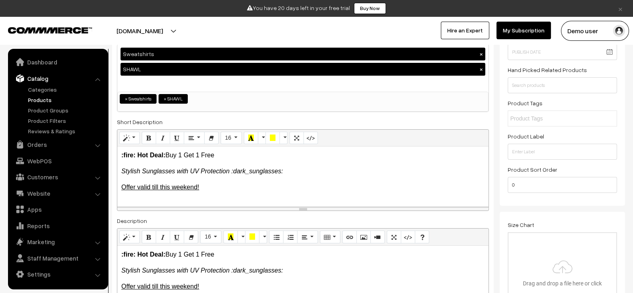
click at [261, 187] on p "Offer valid till this weekend!" at bounding box center [302, 187] width 363 height 10
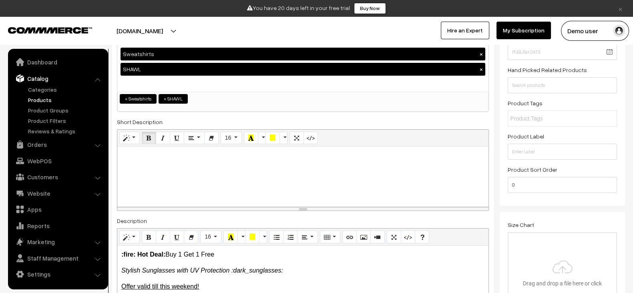
click at [253, 282] on p "Offer valid till this weekend!" at bounding box center [302, 287] width 363 height 10
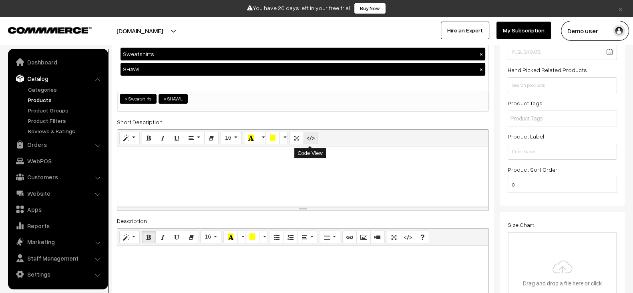
click at [312, 139] on icon "Code View" at bounding box center [311, 137] width 6 height 6
type textarea "<p><br></p>"
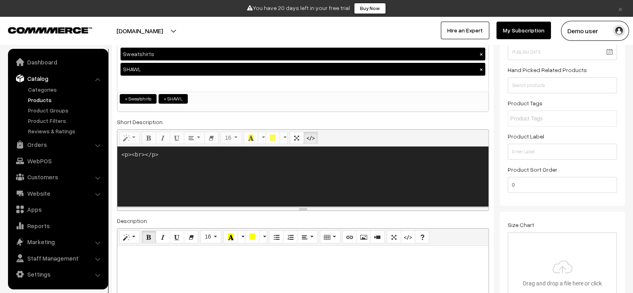
click at [286, 160] on textarea "<p><br></p>" at bounding box center [302, 176] width 371 height 60
paste textarea "<p><b>🌟 Premium Smartwatch</b></p> <p>Track your steps, calories, and heart rat…"
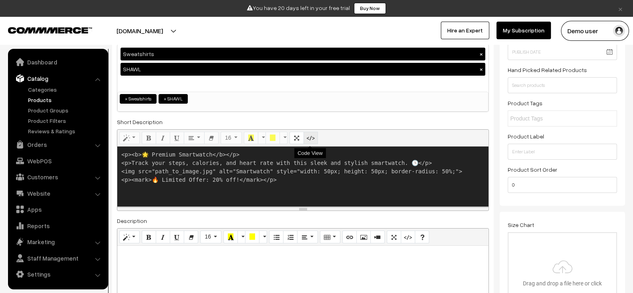
type textarea "<p><b>🌟 Premium Smartwatch</b></p> <p>Track your steps, calories, and heart rat…"
click at [310, 134] on icon "Code View" at bounding box center [311, 137] width 6 height 6
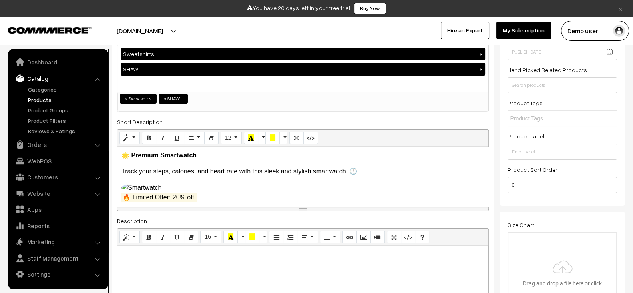
click at [254, 269] on div at bounding box center [302, 296] width 371 height 100
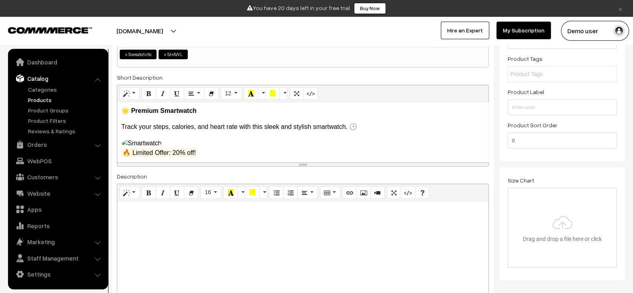
scroll to position [148, 0]
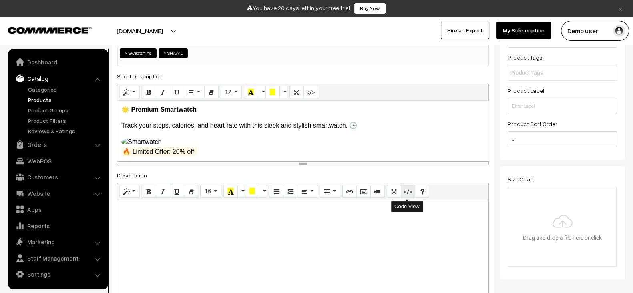
click at [412, 190] on button "Code View" at bounding box center [407, 191] width 14 height 13
type textarea "<p><br></p>"
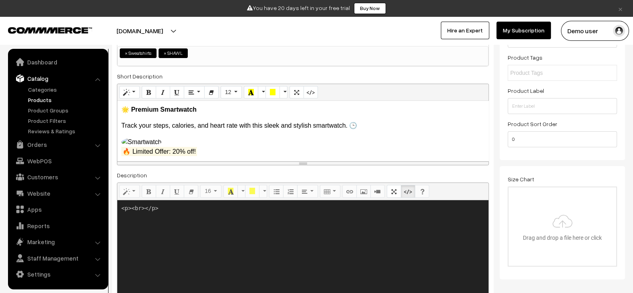
click at [299, 240] on textarea "<p><br></p>" at bounding box center [302, 250] width 371 height 100
paste textarea "<p><b>🌟 Premium Smartwatch</b></p> <p>Track your steps, calories, and heart rat…"
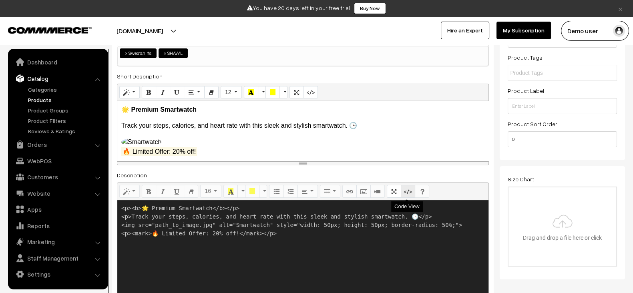
click at [406, 188] on icon "Code View" at bounding box center [408, 191] width 6 height 6
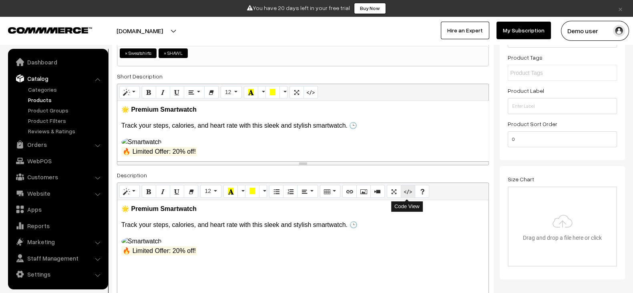
click at [407, 193] on icon "Code View" at bounding box center [408, 191] width 6 height 6
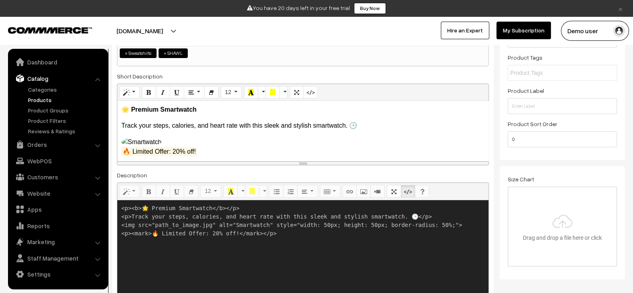
click at [152, 225] on textarea "<p><b>🌟 Premium Smartwatch</b></p> <p>Track your steps, calories, and heart rat…" at bounding box center [302, 250] width 371 height 100
paste textarea "https://www.google.com/url?sa=i&url=https%3A%2F%2Fpngtree.com%2Fso%2Ffire&psig=…"
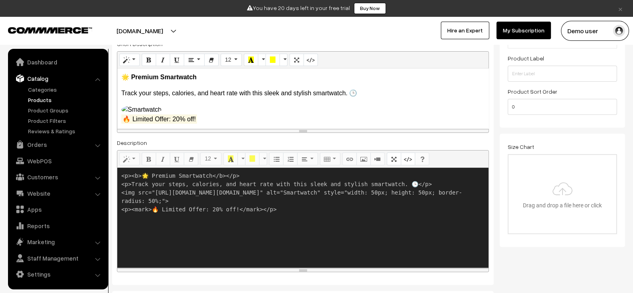
scroll to position [182, 0]
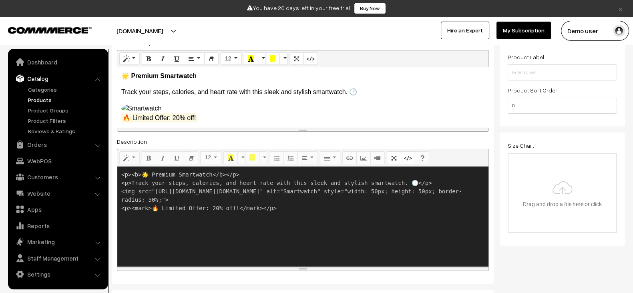
click at [437, 233] on textarea "<p><b>🌟 Premium Smartwatch</b></p> <p>Track your steps, calories, and heart rat…" at bounding box center [302, 216] width 371 height 100
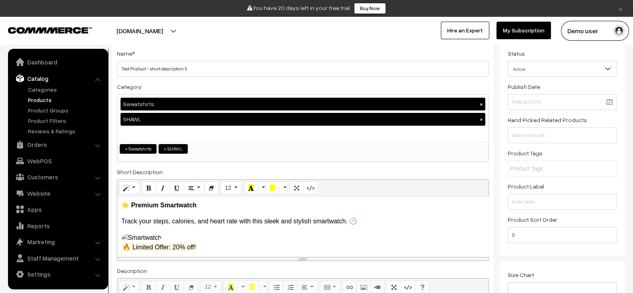
scroll to position [0, 0]
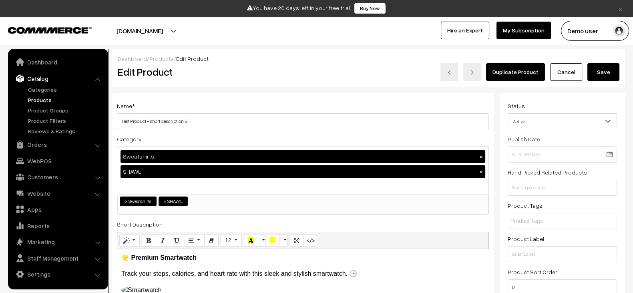
type textarea "<p><b>🌟 Premium Smartwatch</b></p> <p>Track your steps, calories, and heart rat…"
click at [602, 70] on button "Save" at bounding box center [603, 72] width 32 height 18
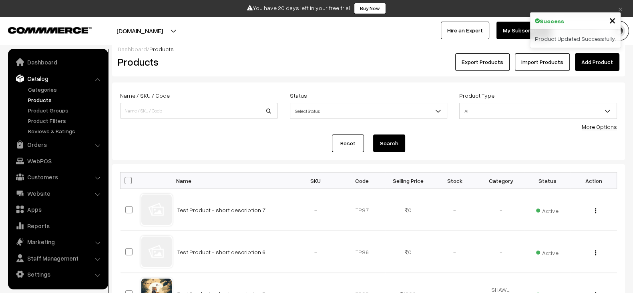
scroll to position [11, 0]
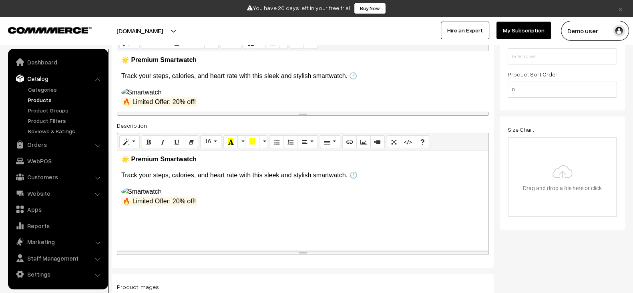
scroll to position [181, 0]
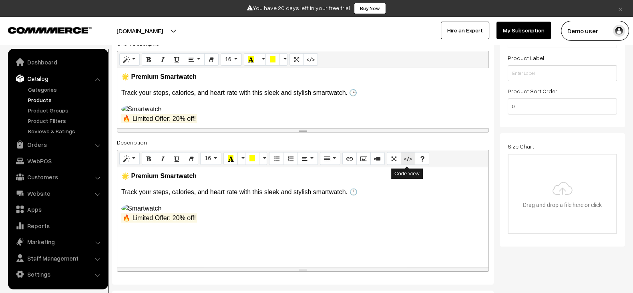
click at [408, 160] on icon "Code View" at bounding box center [408, 158] width 6 height 6
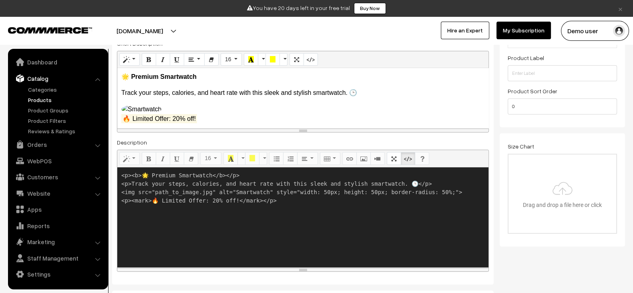
click at [153, 190] on textarea "<p><b>🌟 Premium Smartwatch</b></p> <p>Track your steps, calories, and heart rat…" at bounding box center [302, 217] width 371 height 100
paste textarea "[URL][DOMAIN_NAME][DOMAIN_NAME]"
type textarea "<p><b>🌟 Premium Smartwatch</b></p> <p>Track your steps, calories, and heart rat…"
click at [406, 159] on icon "Code View" at bounding box center [408, 158] width 6 height 6
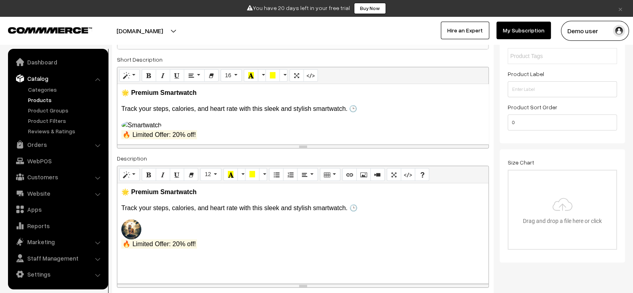
scroll to position [164, 0]
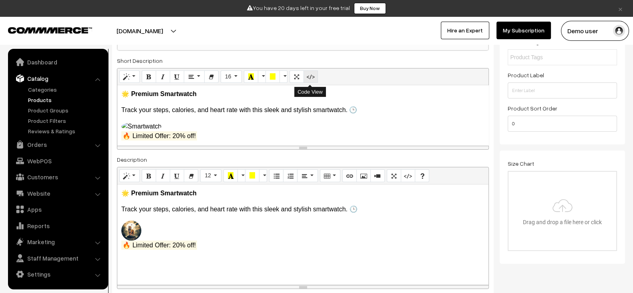
click at [312, 77] on icon "Code View" at bounding box center [311, 76] width 6 height 6
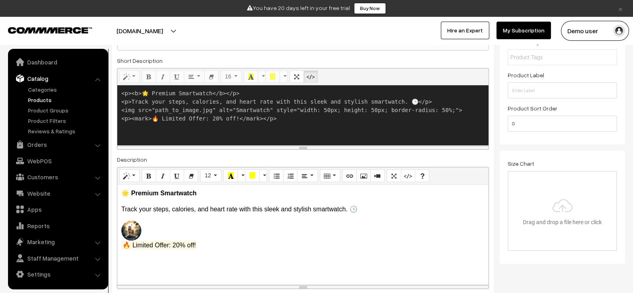
click at [151, 109] on textarea "<p><b>🌟 Premium Smartwatch</b></p> <p>Track your steps, calories, and heart rat…" at bounding box center [302, 115] width 371 height 60
paste textarea "https://cdn.commmerce.com/uploads/preproduction/productImages/full/175766336417…"
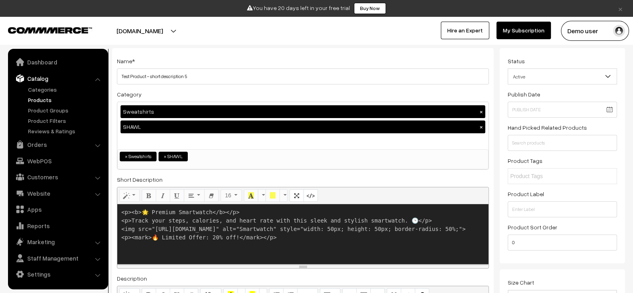
scroll to position [46, 0]
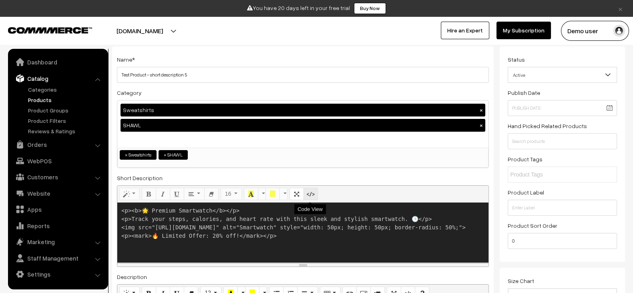
type textarea "<p><b>🌟 Premium Smartwatch</b></p> <p>Track your steps, calories, and heart rat…"
click at [306, 192] on button "Code View" at bounding box center [310, 194] width 14 height 13
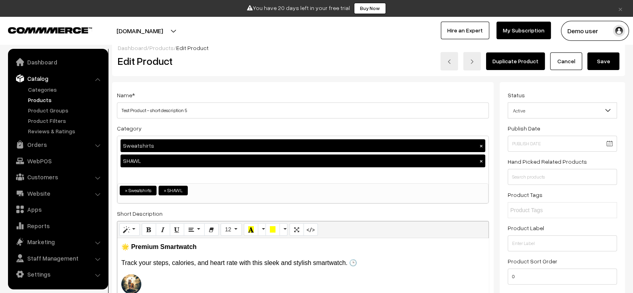
scroll to position [8, 0]
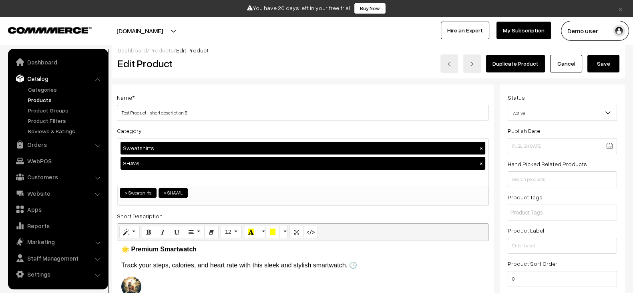
click at [612, 67] on button "Save" at bounding box center [603, 64] width 32 height 18
